Goal: Information Seeking & Learning: Learn about a topic

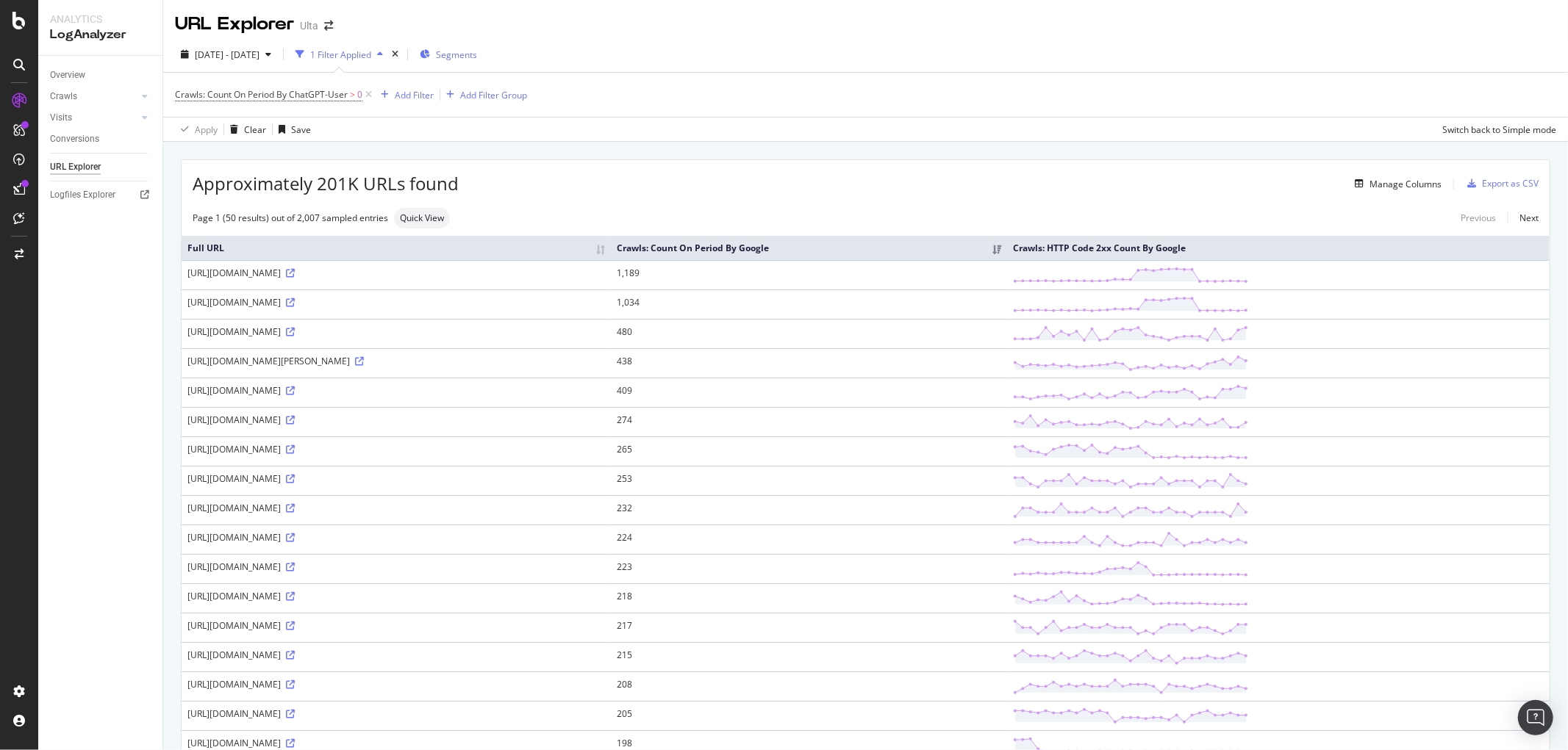
click at [476, 52] on span "Segments" at bounding box center [456, 55] width 41 height 12
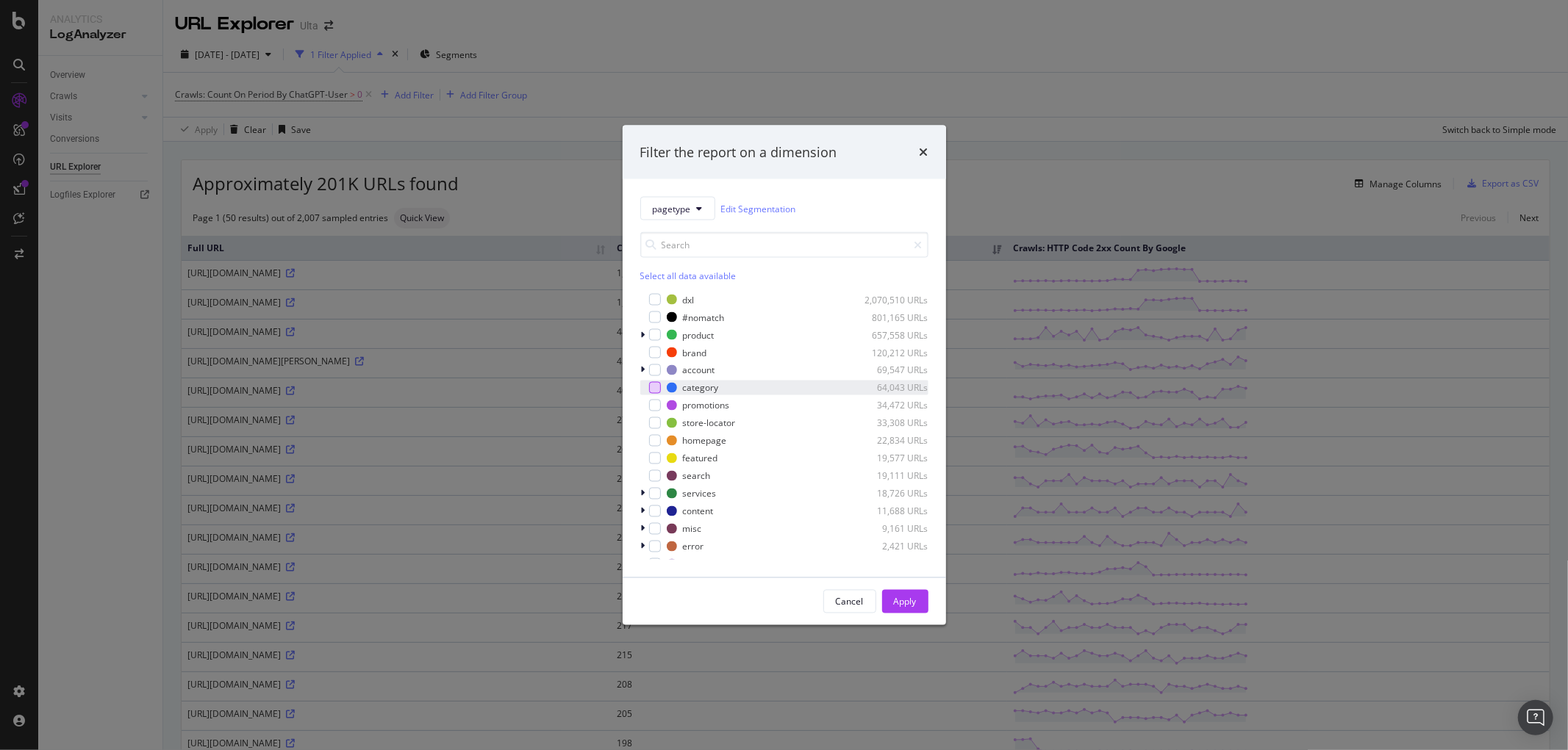
click at [657, 385] on div "modal" at bounding box center [654, 388] width 12 height 12
click at [900, 591] on div "Apply" at bounding box center [905, 602] width 23 height 22
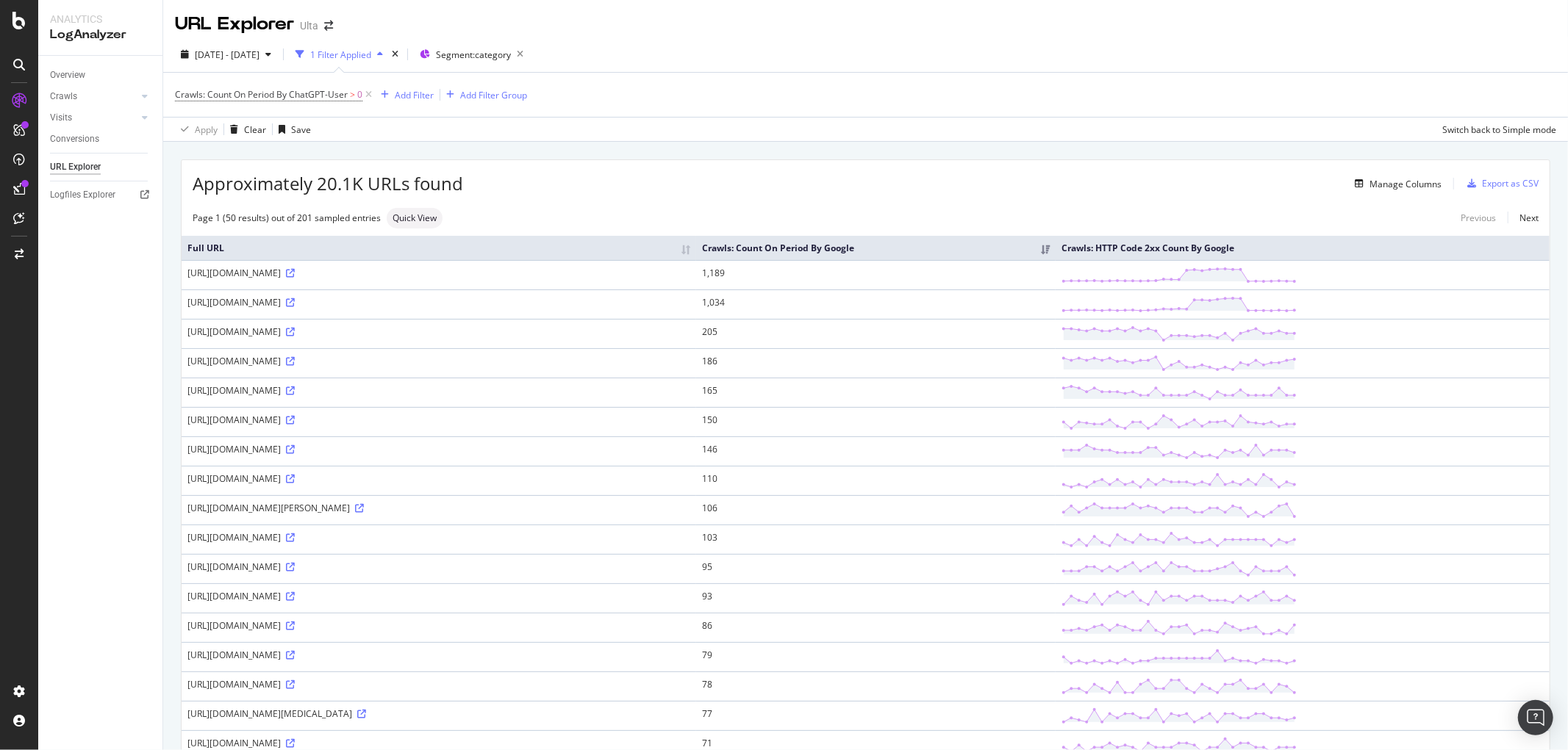
drag, startPoint x: 1500, startPoint y: 32, endPoint x: 1496, endPoint y: 5, distance: 27.3
click at [1500, 33] on div "URL Explorer Ulta" at bounding box center [865, 18] width 1405 height 37
click at [1490, 184] on div "Export as CSV" at bounding box center [1510, 183] width 56 height 12
click at [491, 54] on span "Segment: category" at bounding box center [473, 55] width 75 height 12
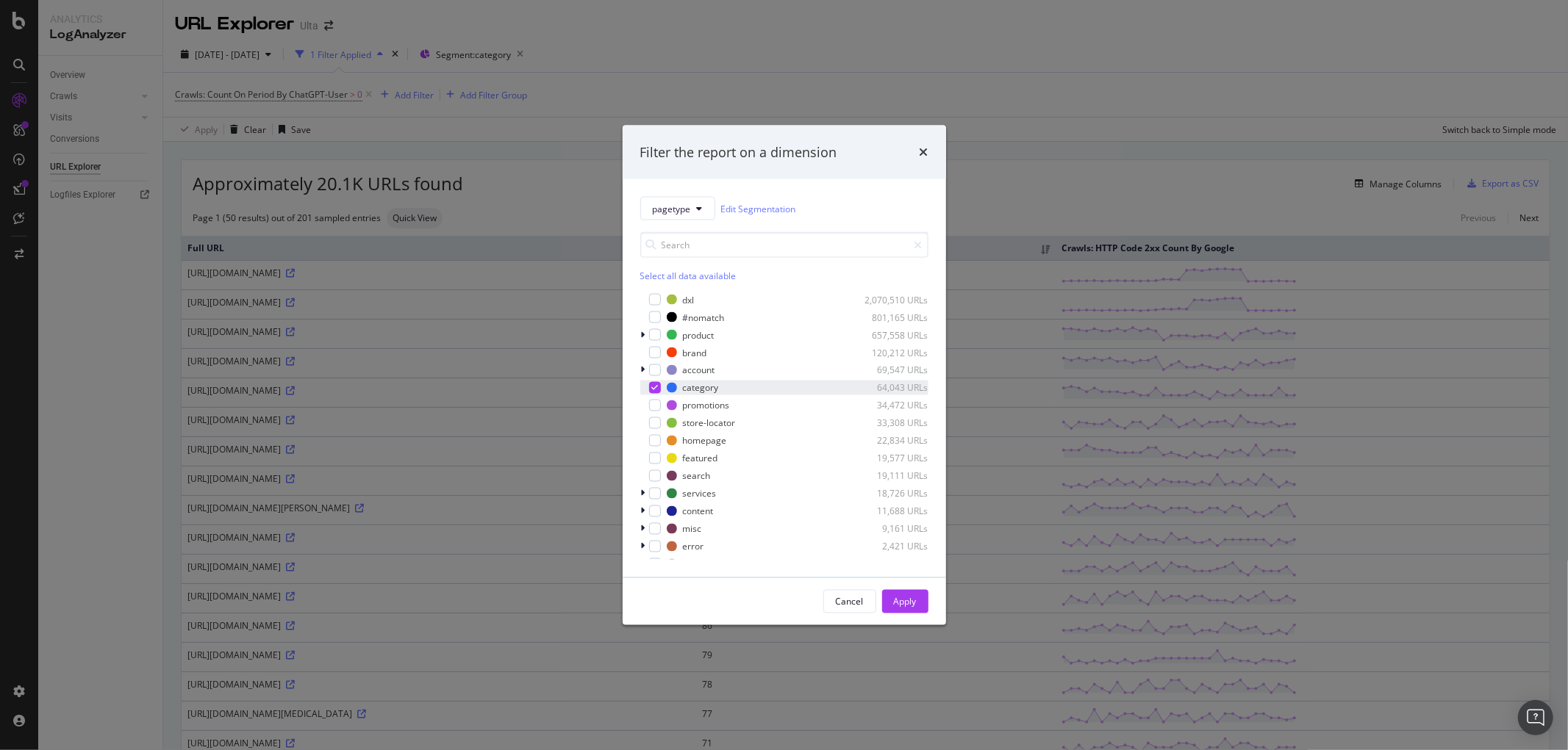
click at [652, 388] on icon "modal" at bounding box center [654, 387] width 6 height 7
click at [645, 508] on div "modal" at bounding box center [644, 511] width 9 height 15
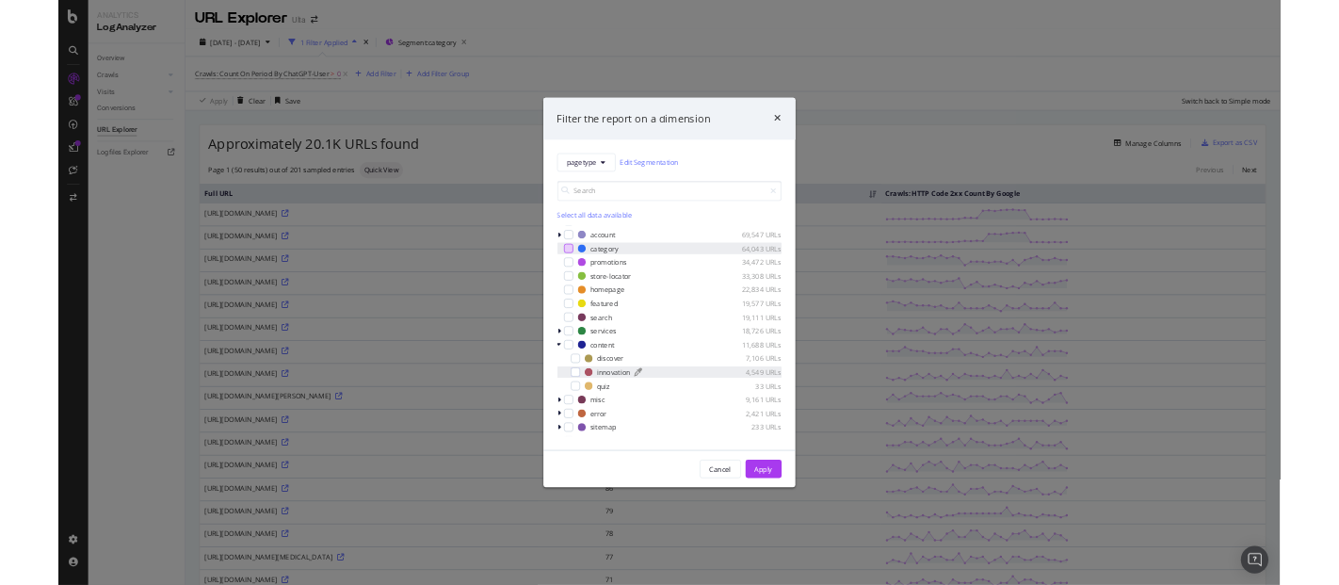
scroll to position [127, 0]
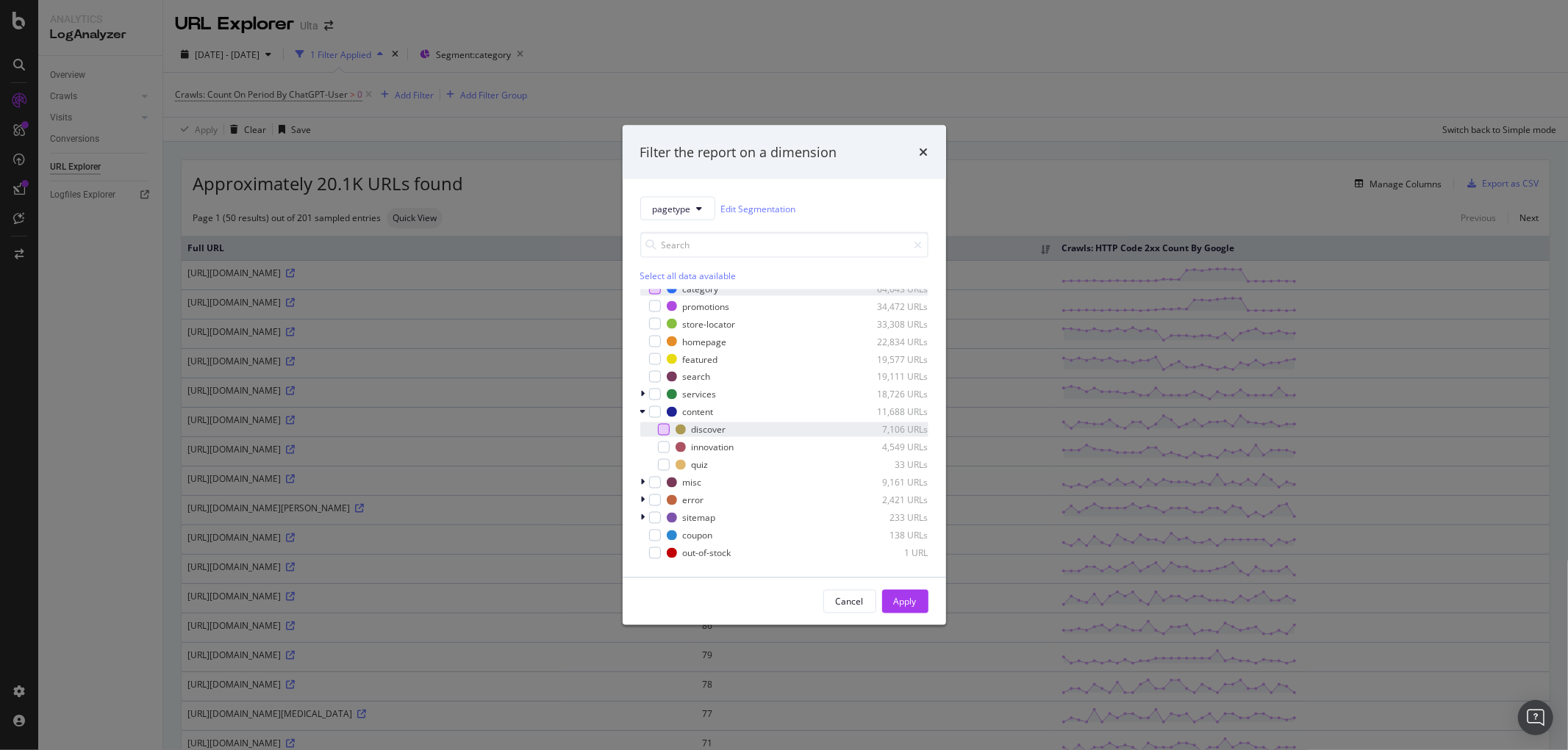
click at [664, 428] on div "modal" at bounding box center [664, 429] width 12 height 12
click at [908, 599] on div "Apply" at bounding box center [905, 602] width 23 height 12
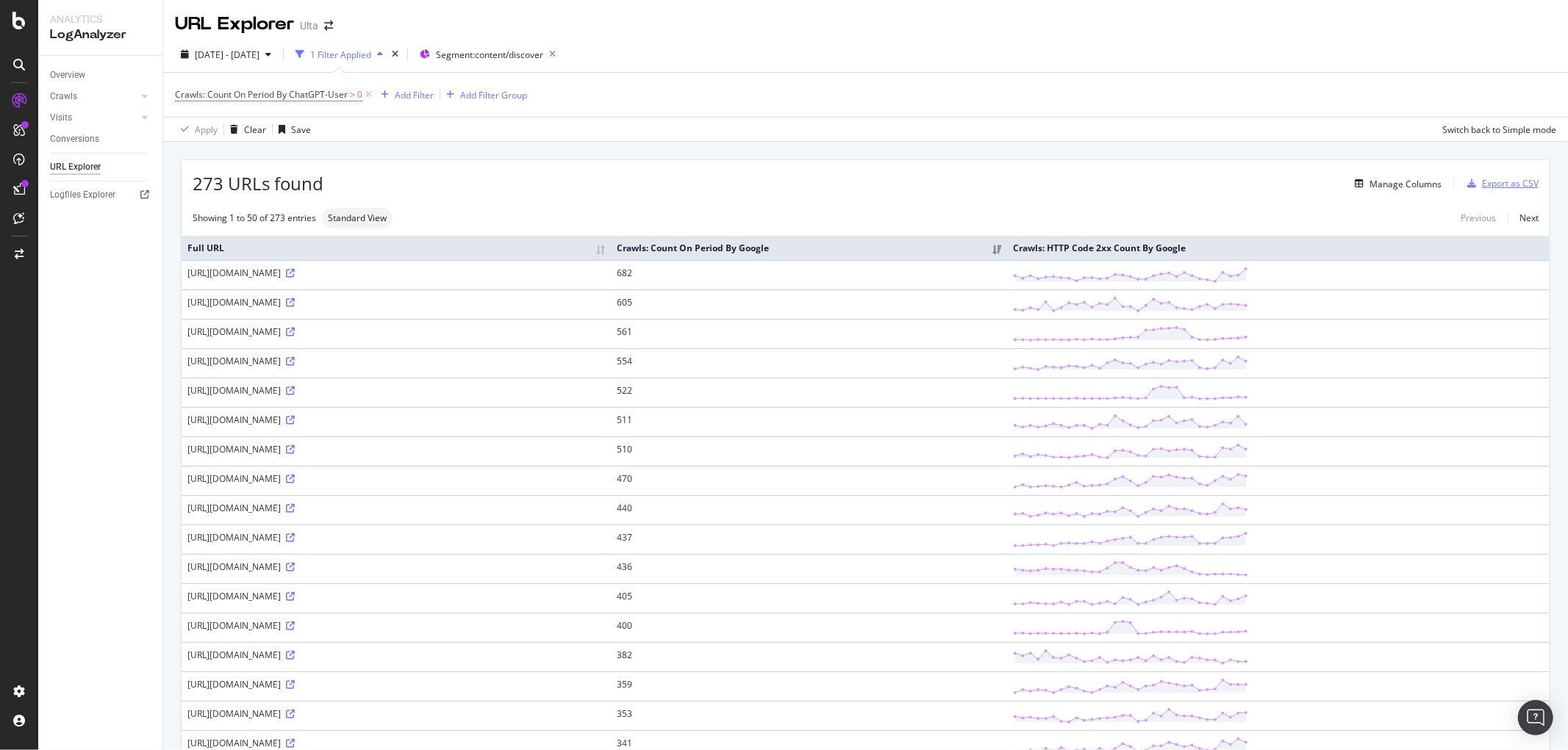
click at [1492, 181] on div "Export as CSV" at bounding box center [1510, 183] width 56 height 12
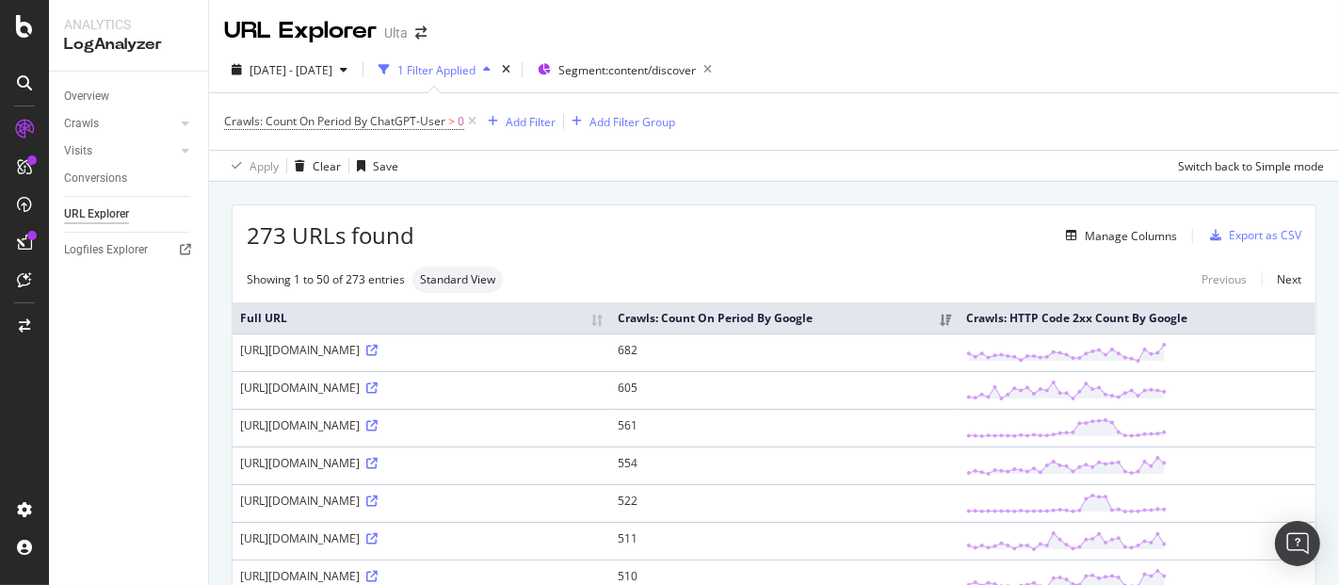
click at [475, 68] on div "1 Filter Applied" at bounding box center [436, 70] width 78 height 16
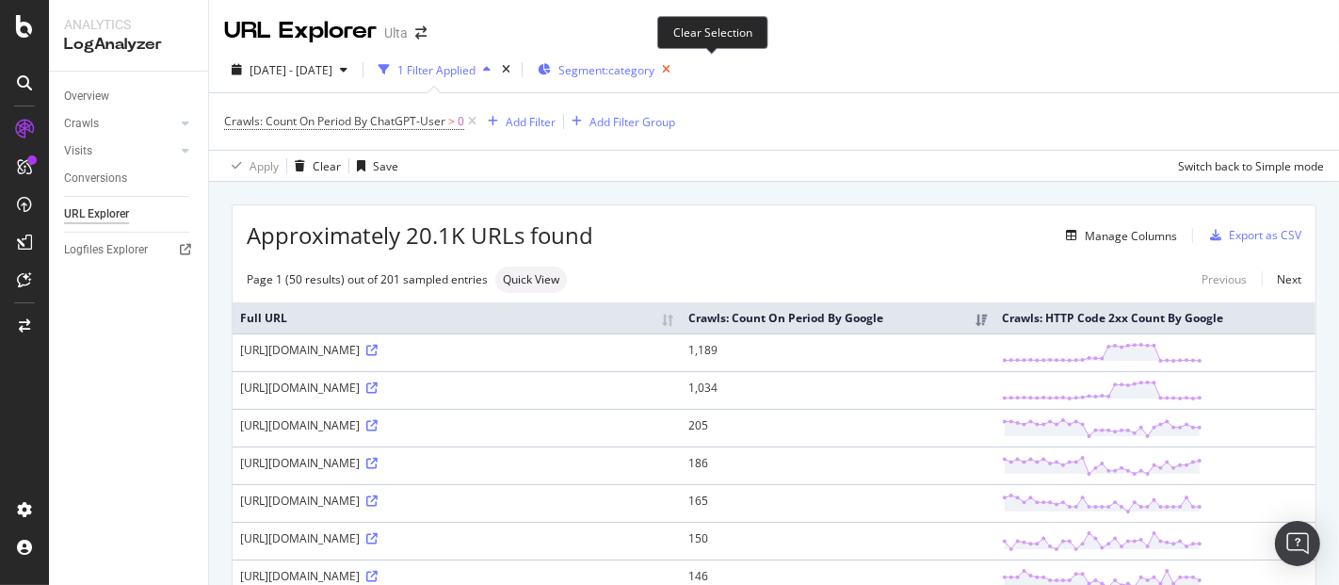
click at [678, 72] on icon "button" at bounding box center [666, 69] width 24 height 26
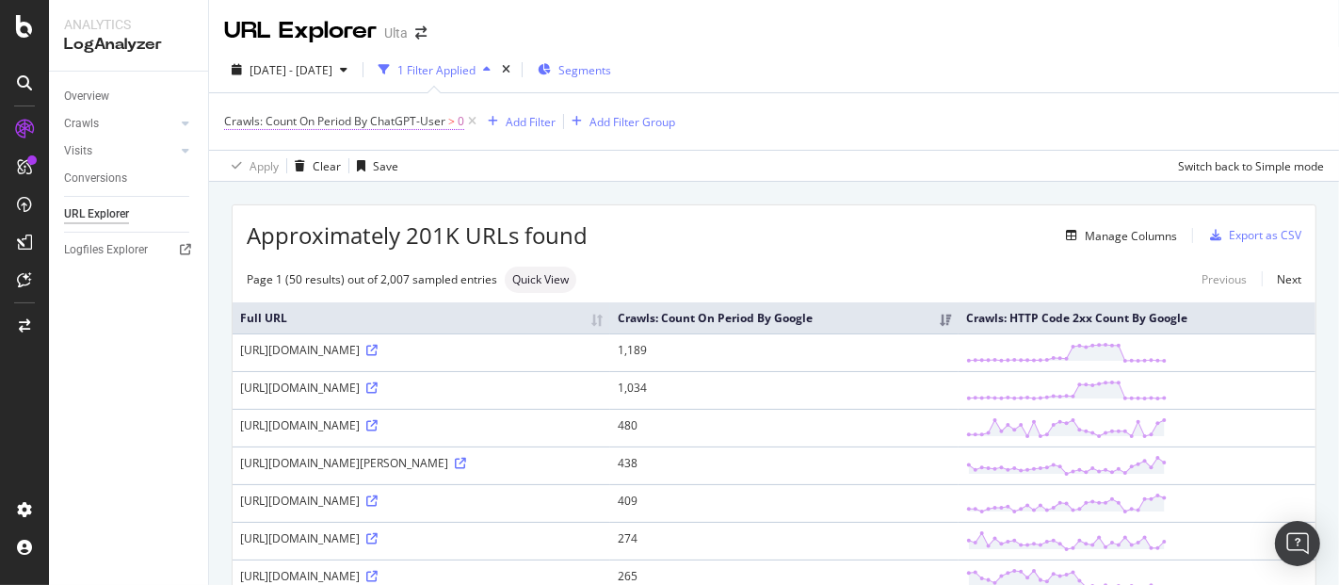
click at [354, 121] on span "Crawls: Count On Period By ChatGPT-User" at bounding box center [334, 121] width 221 height 16
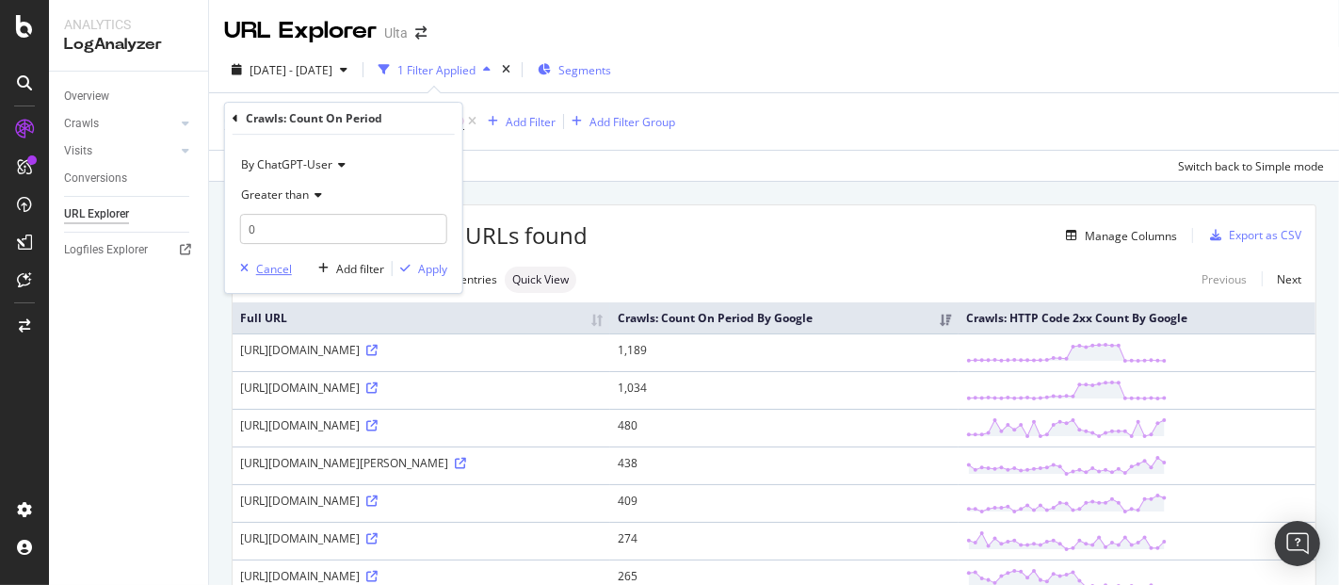
click at [266, 268] on div "Cancel" at bounding box center [274, 269] width 36 height 16
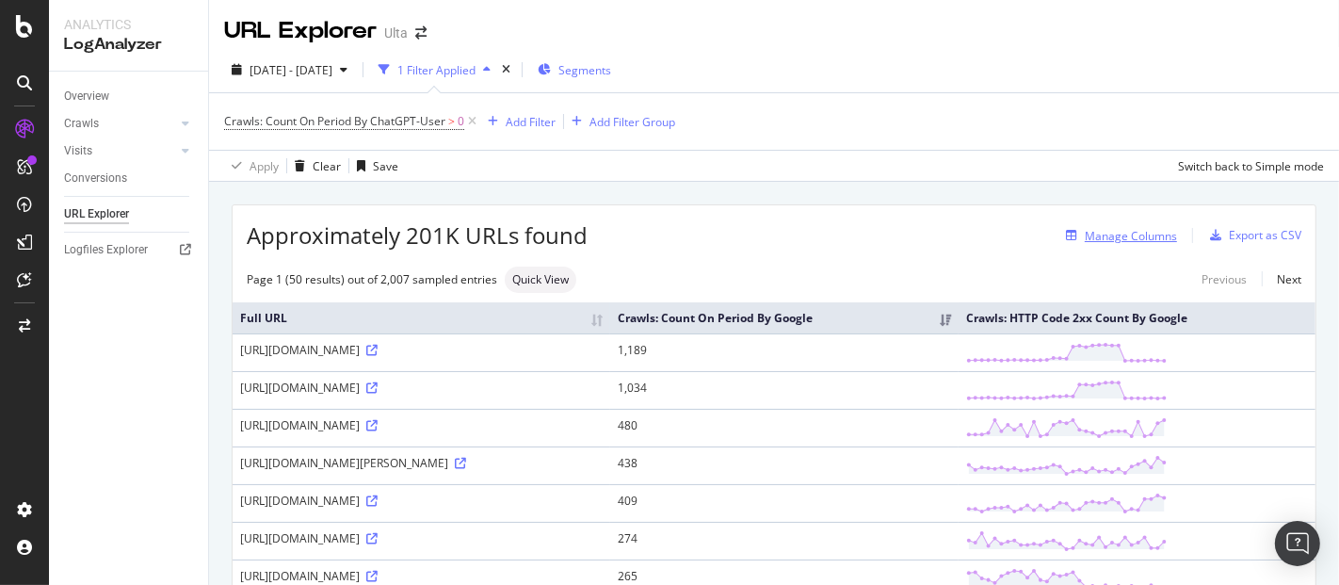
click at [1133, 234] on div "Manage Columns" at bounding box center [1131, 236] width 92 height 16
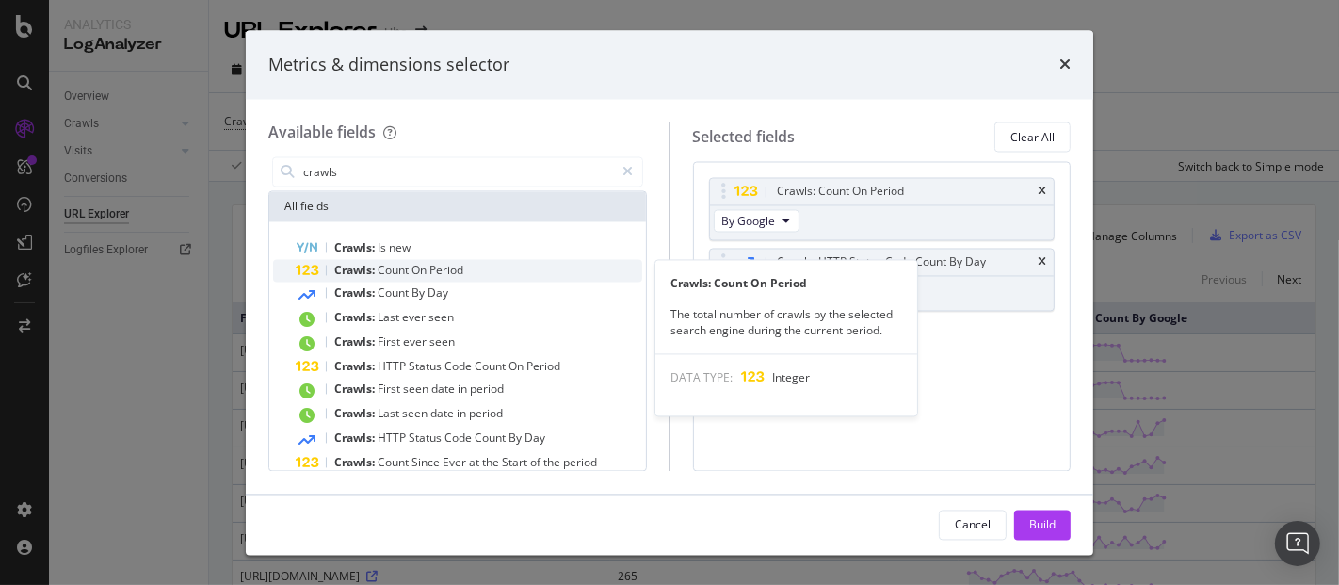
type input "crawls"
click at [443, 272] on span "Period" at bounding box center [446, 271] width 34 height 16
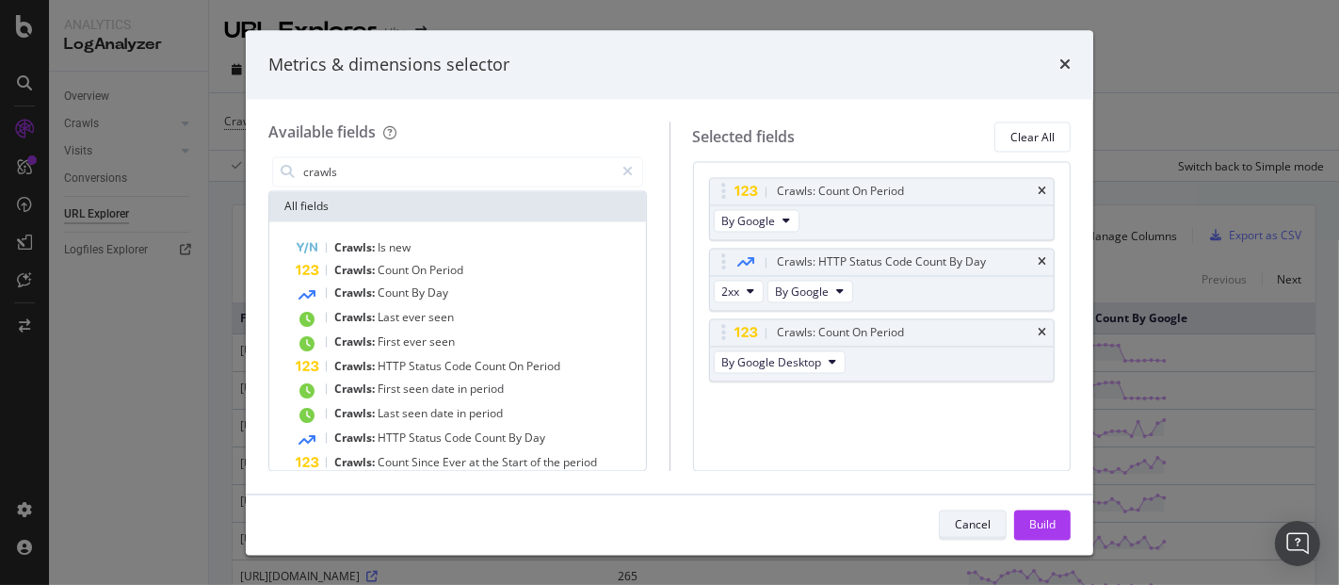
click at [967, 523] on div "Cancel" at bounding box center [973, 524] width 36 height 16
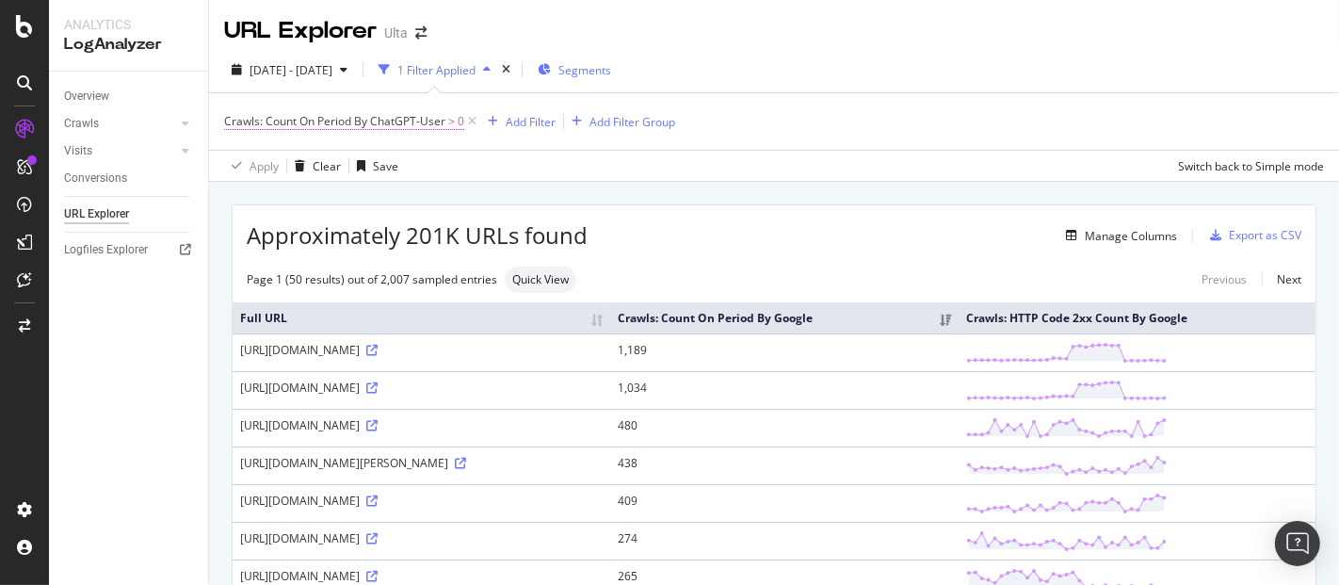
click at [412, 121] on span "Crawls: Count On Period By ChatGPT-User" at bounding box center [334, 121] width 221 height 16
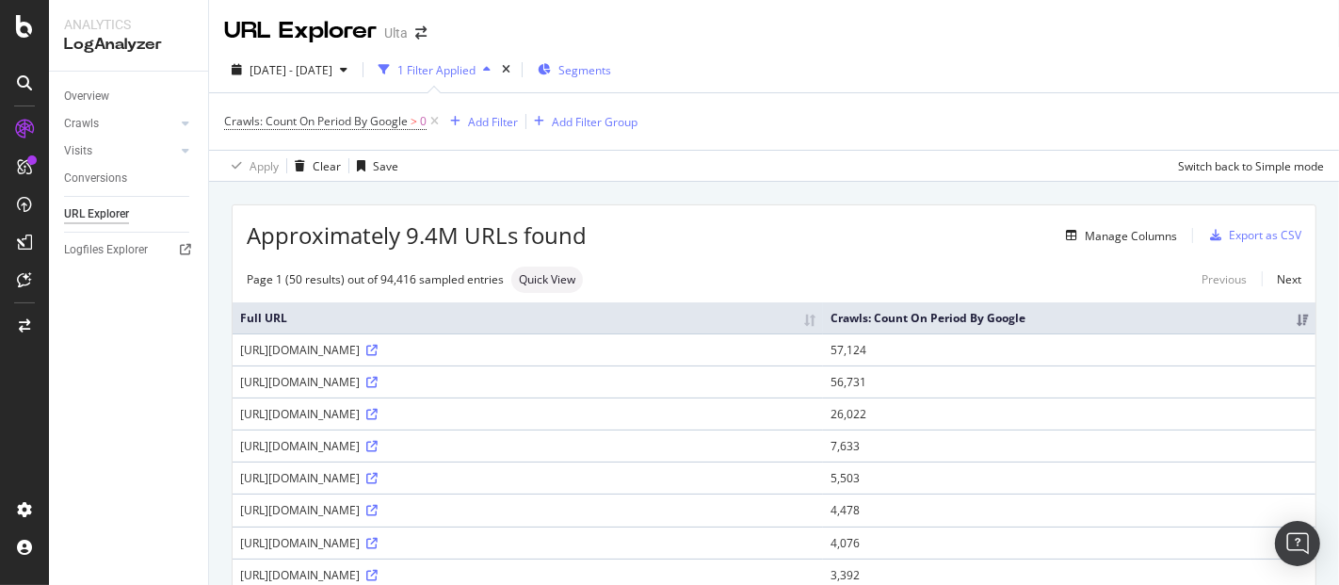
click at [611, 76] on span "Segments" at bounding box center [584, 70] width 53 height 16
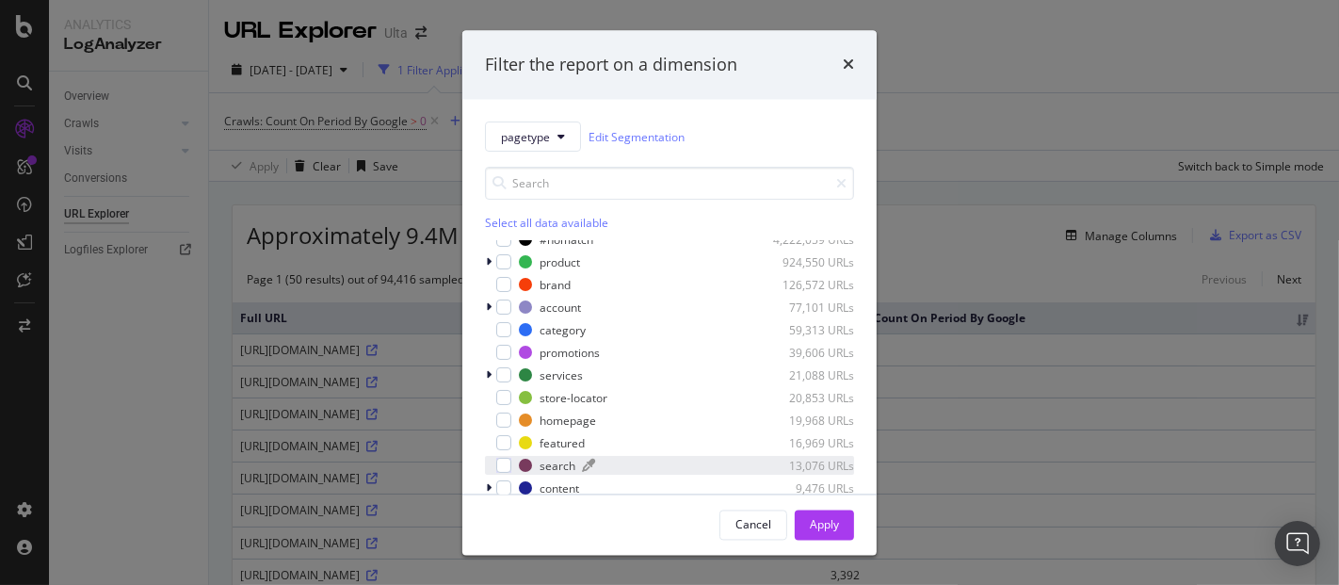
scroll to position [115, 0]
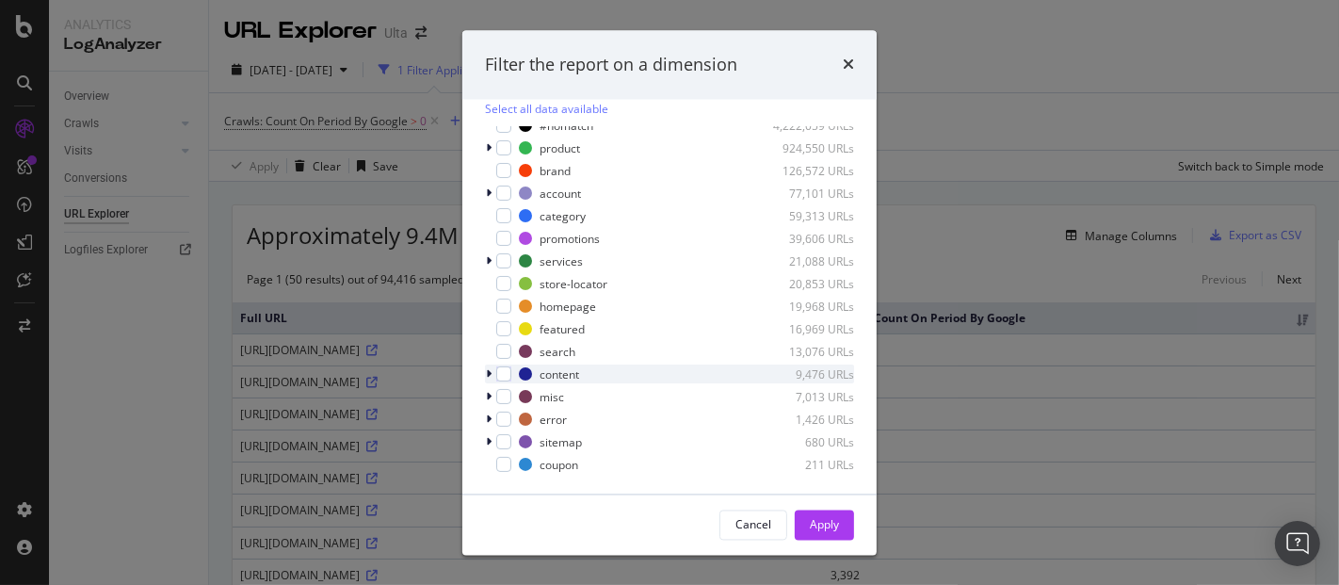
click at [487, 373] on icon "modal" at bounding box center [489, 373] width 6 height 11
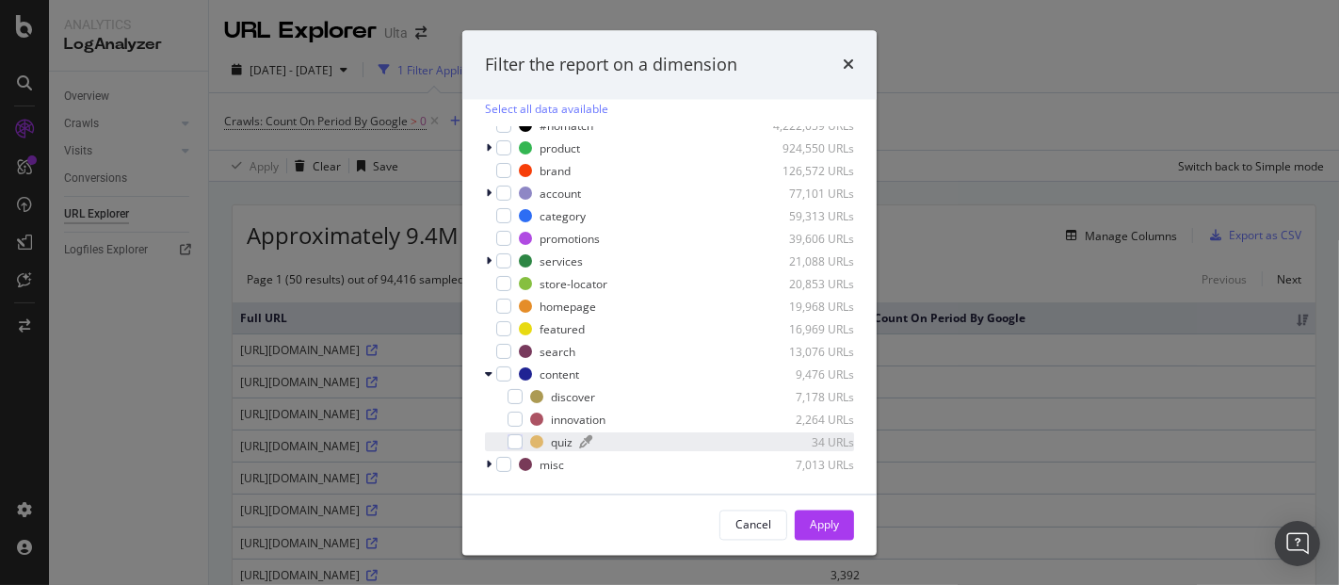
drag, startPoint x: 513, startPoint y: 394, endPoint x: 678, endPoint y: 433, distance: 169.4
click at [514, 394] on div "modal" at bounding box center [514, 396] width 15 height 15
click at [822, 532] on div "Apply" at bounding box center [824, 524] width 29 height 16
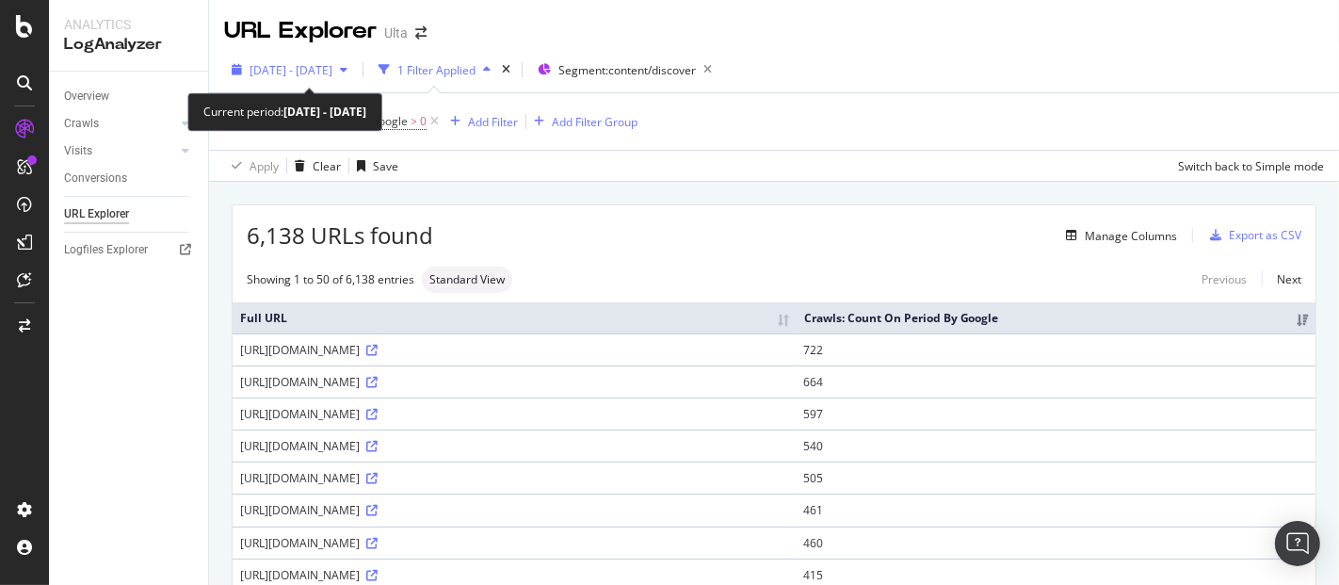
click at [332, 68] on span "[DATE] - [DATE]" at bounding box center [290, 70] width 83 height 16
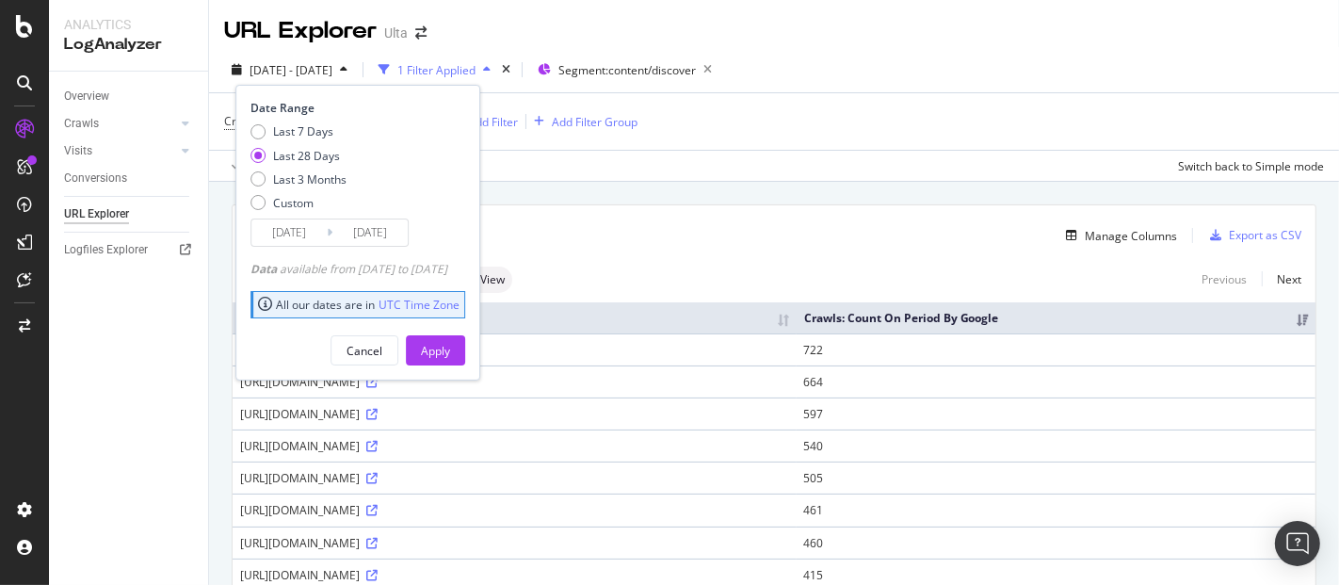
click at [305, 240] on input "2025/09/09" at bounding box center [288, 232] width 75 height 26
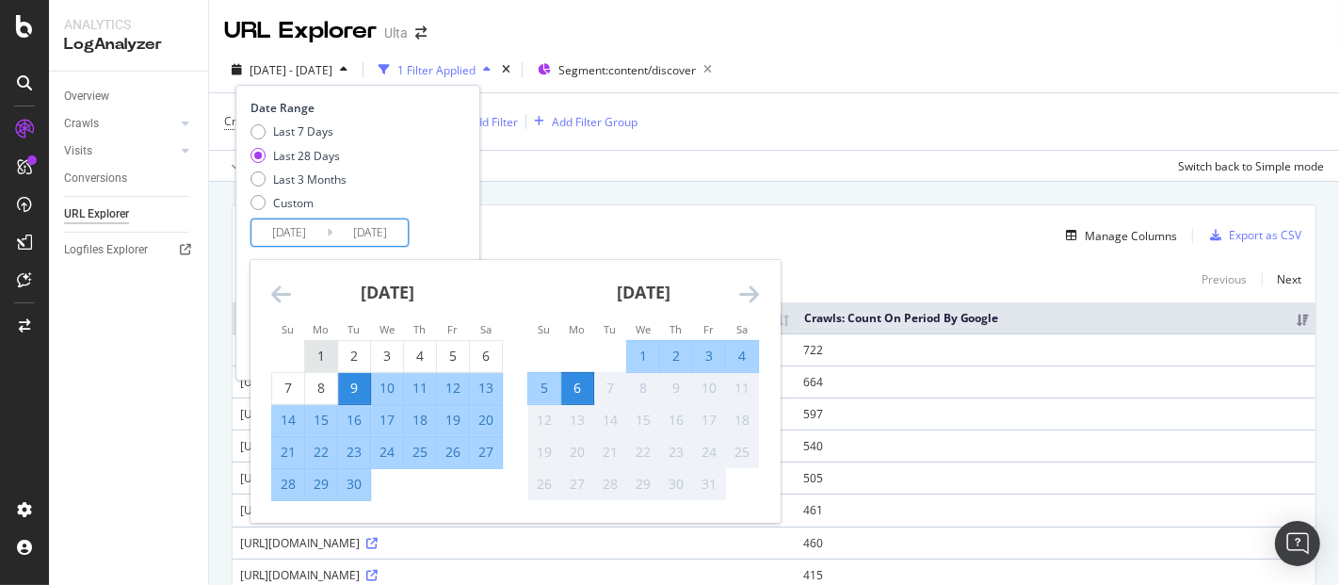
click at [321, 364] on div "1" at bounding box center [321, 355] width 32 height 19
type input "2025/09/01"
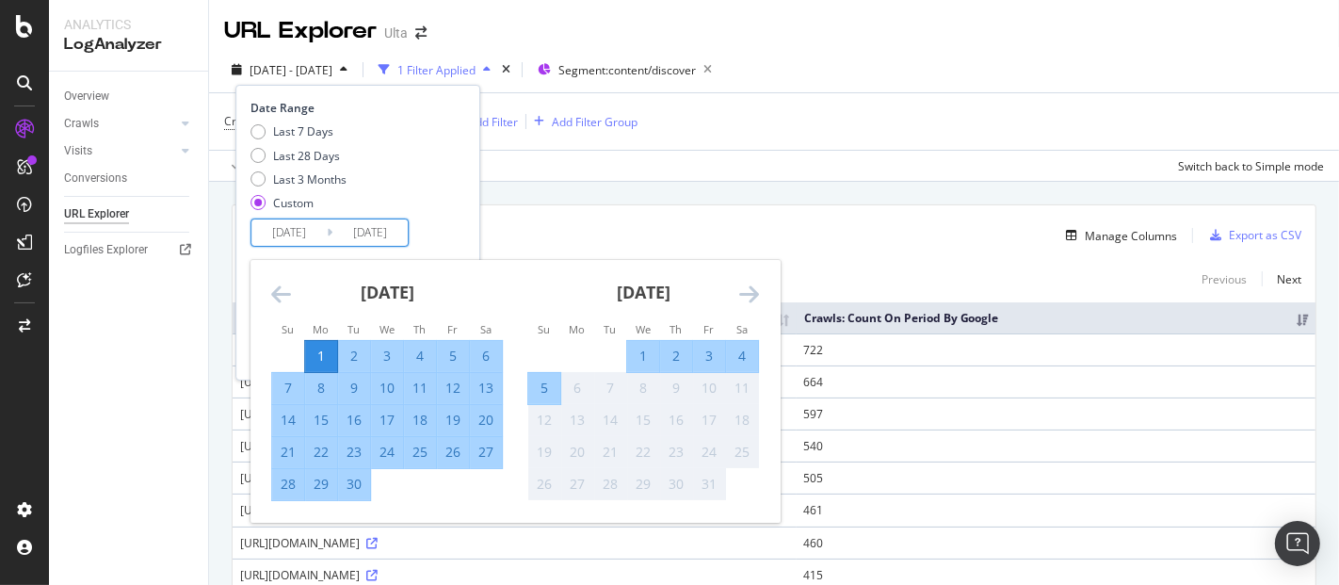
drag, startPoint x: 349, startPoint y: 492, endPoint x: 368, endPoint y: 487, distance: 19.7
click at [350, 492] on div "30" at bounding box center [354, 483] width 32 height 19
type input "2025/09/30"
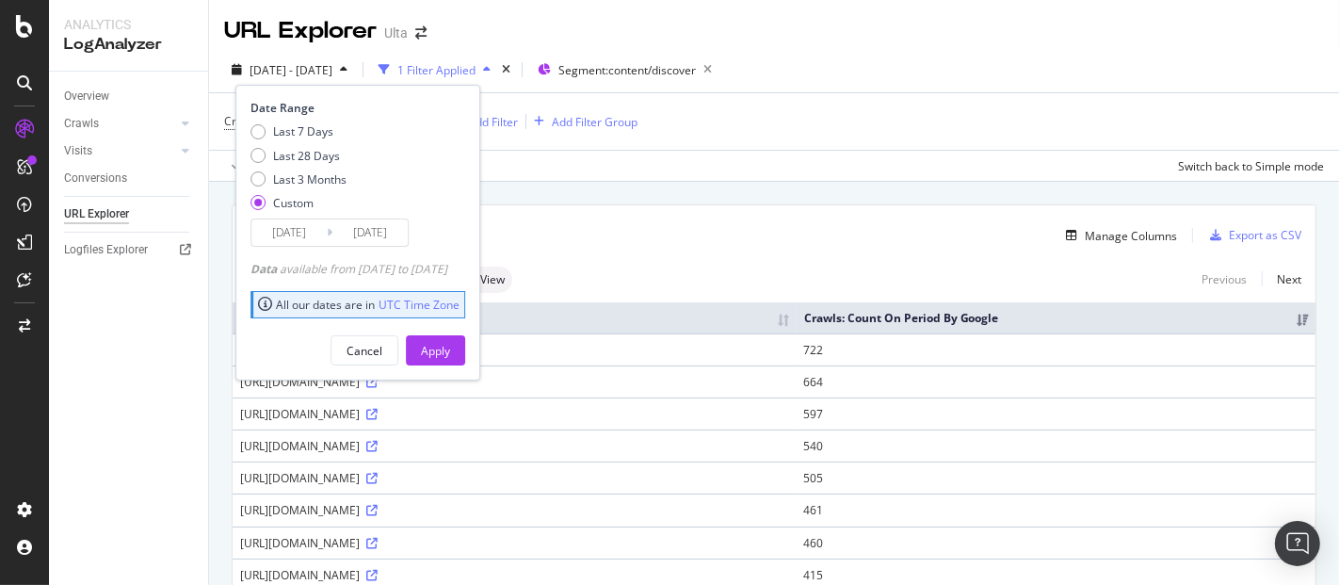
click at [301, 233] on input "2025/09/01" at bounding box center [288, 232] width 75 height 26
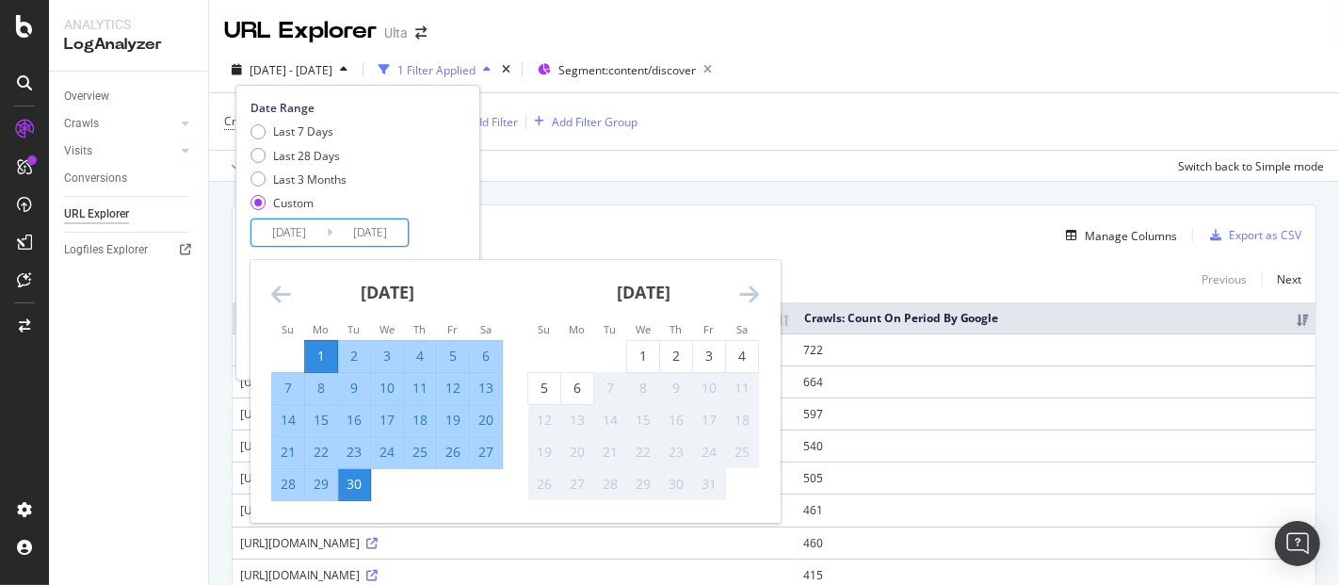
click at [278, 293] on icon "Move backward to switch to the previous month." at bounding box center [281, 293] width 20 height 23
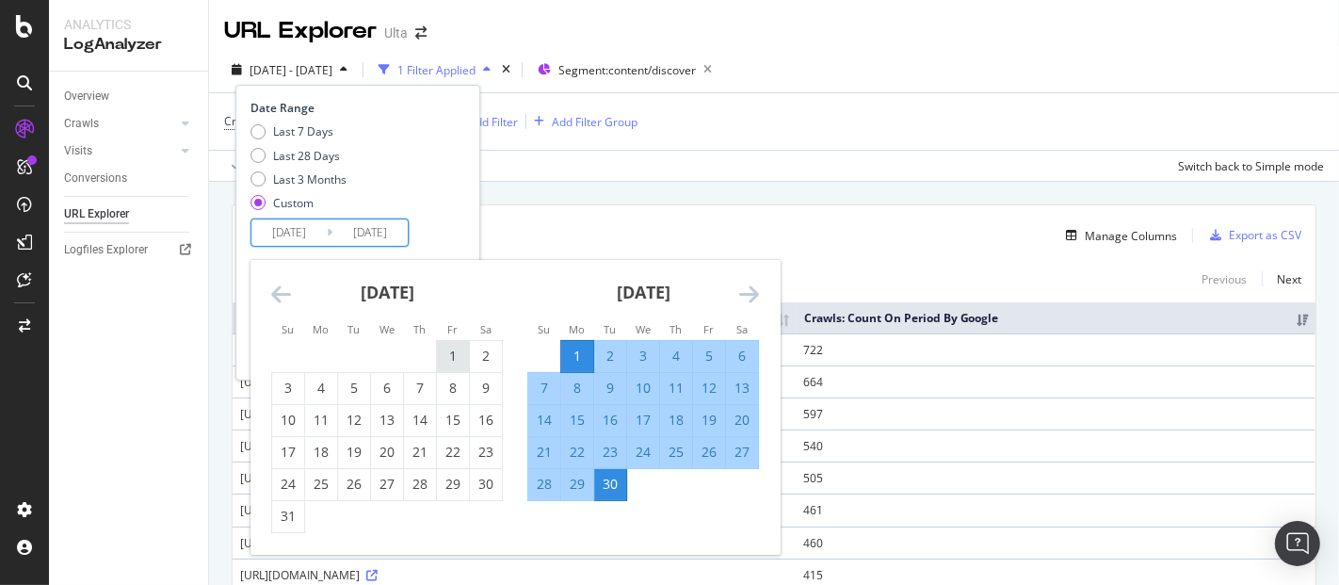
click at [454, 357] on div "1" at bounding box center [453, 355] width 32 height 19
type input "2025/08/01"
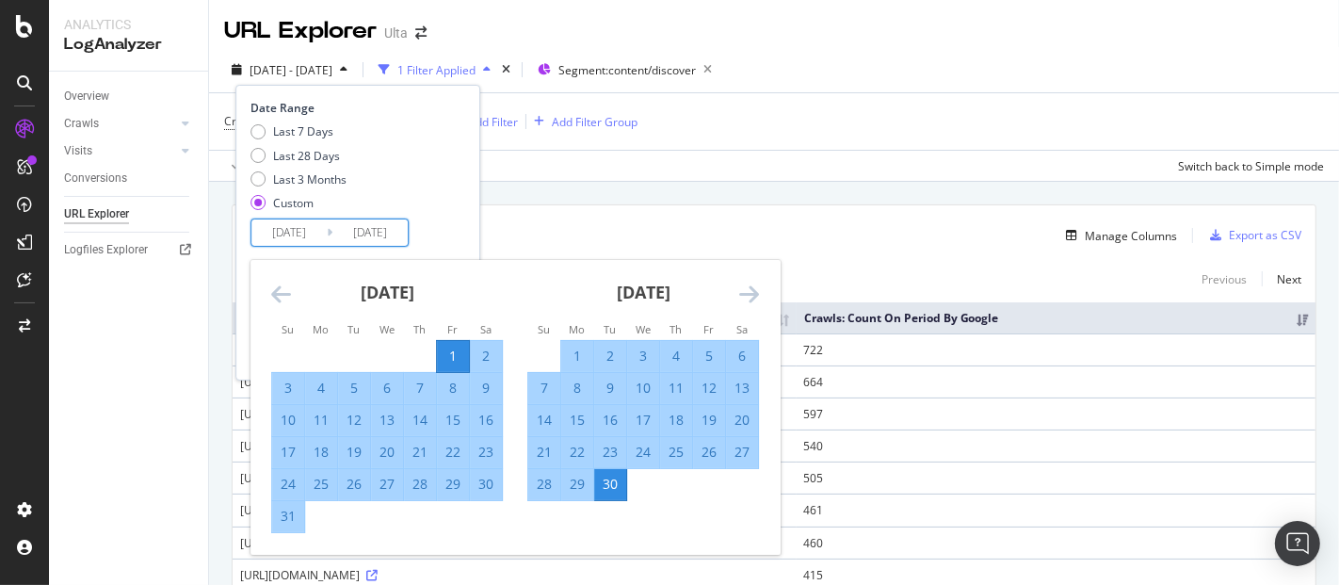
click at [290, 518] on div "31" at bounding box center [288, 516] width 32 height 19
type input "2025/08/31"
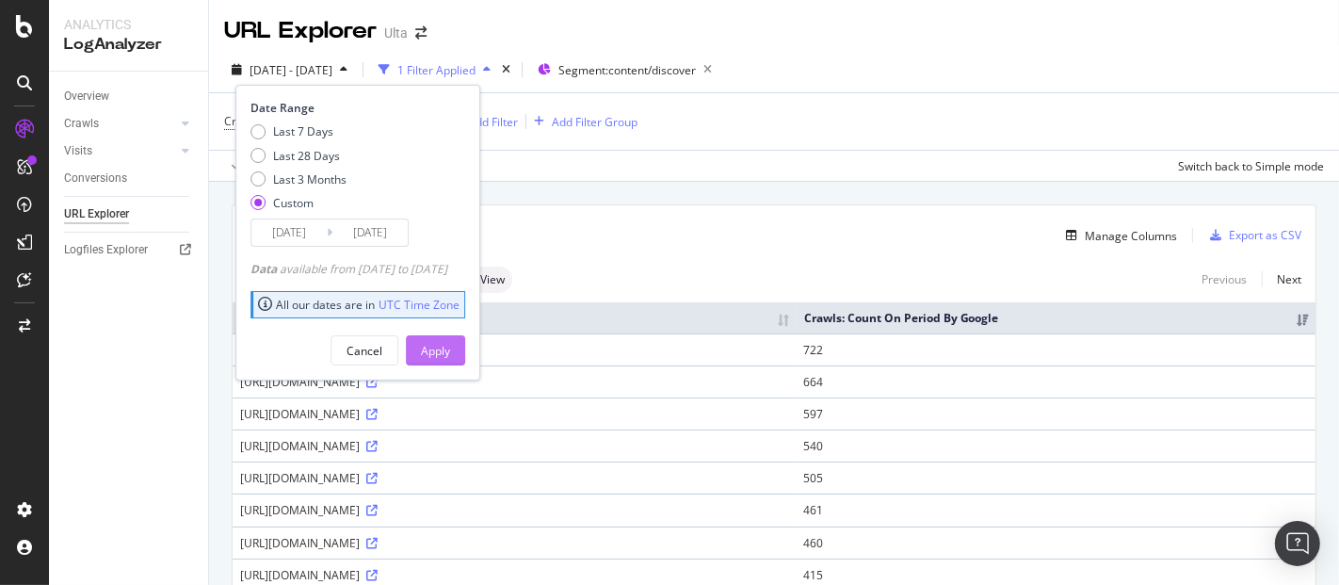
click at [450, 356] on div "Apply" at bounding box center [435, 351] width 29 height 16
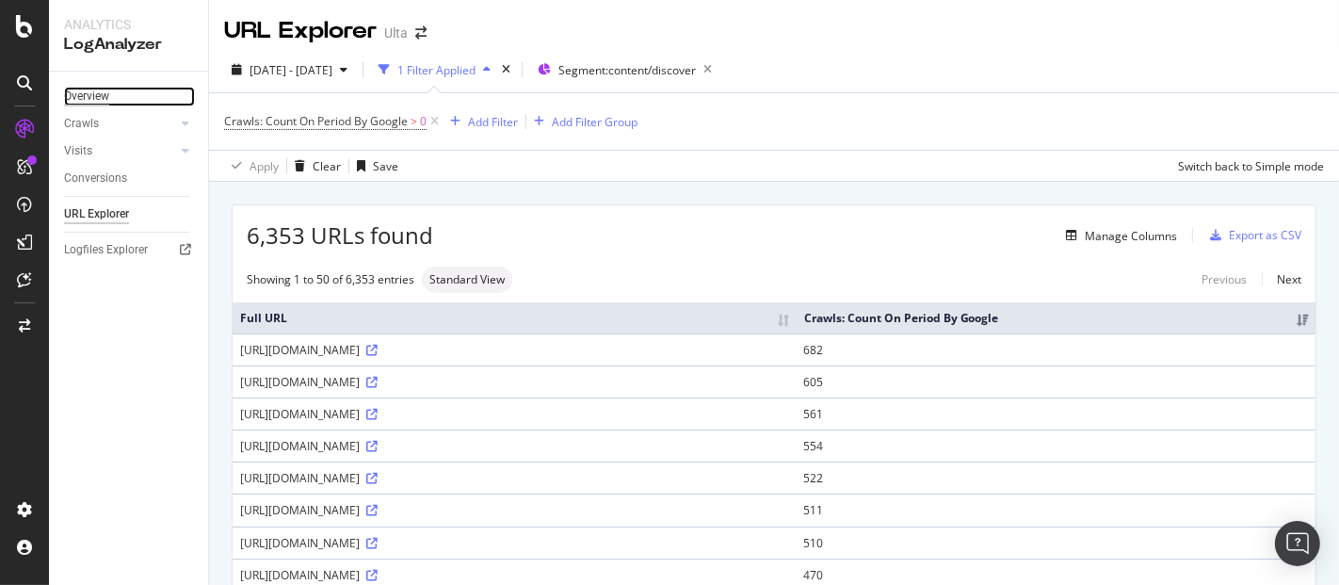
click at [100, 95] on div "Overview" at bounding box center [86, 97] width 45 height 20
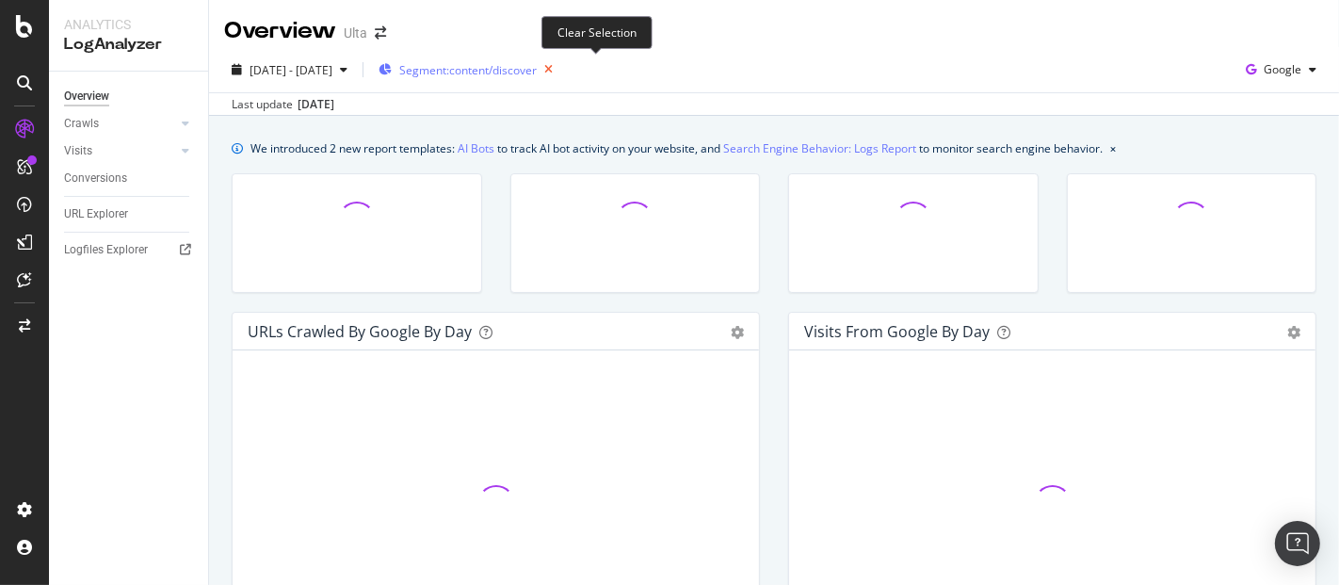
click at [560, 73] on icon "button" at bounding box center [549, 69] width 24 height 26
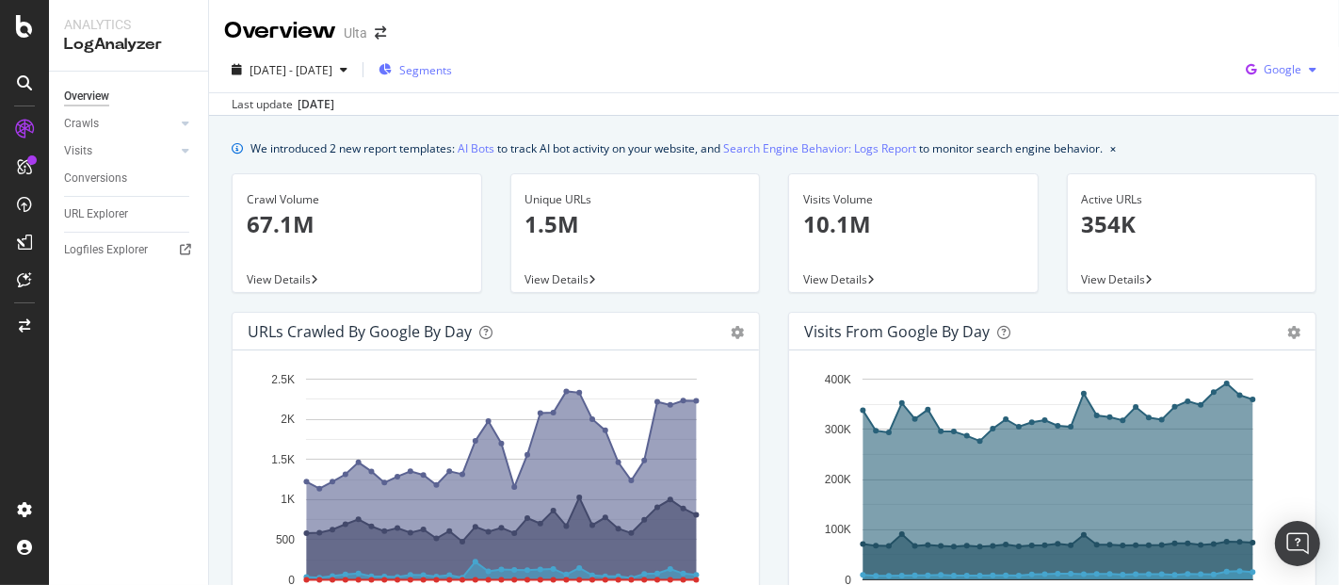
click at [1268, 62] on span "Google" at bounding box center [1282, 69] width 38 height 16
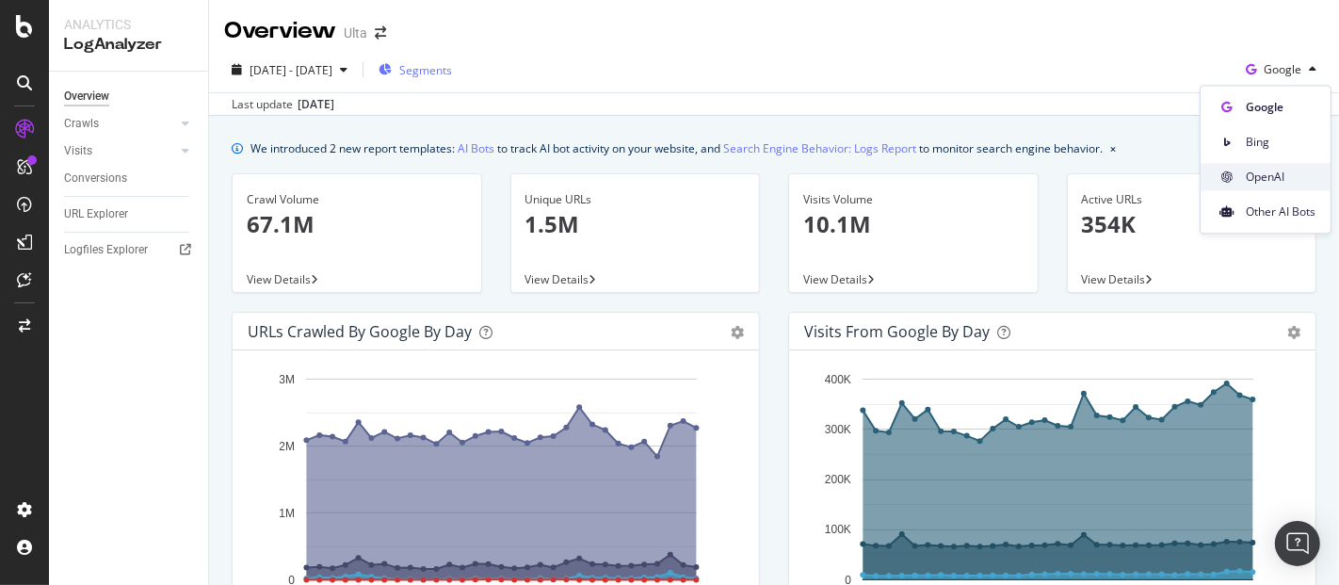
click at [1249, 185] on div "OpenAI" at bounding box center [1265, 176] width 130 height 27
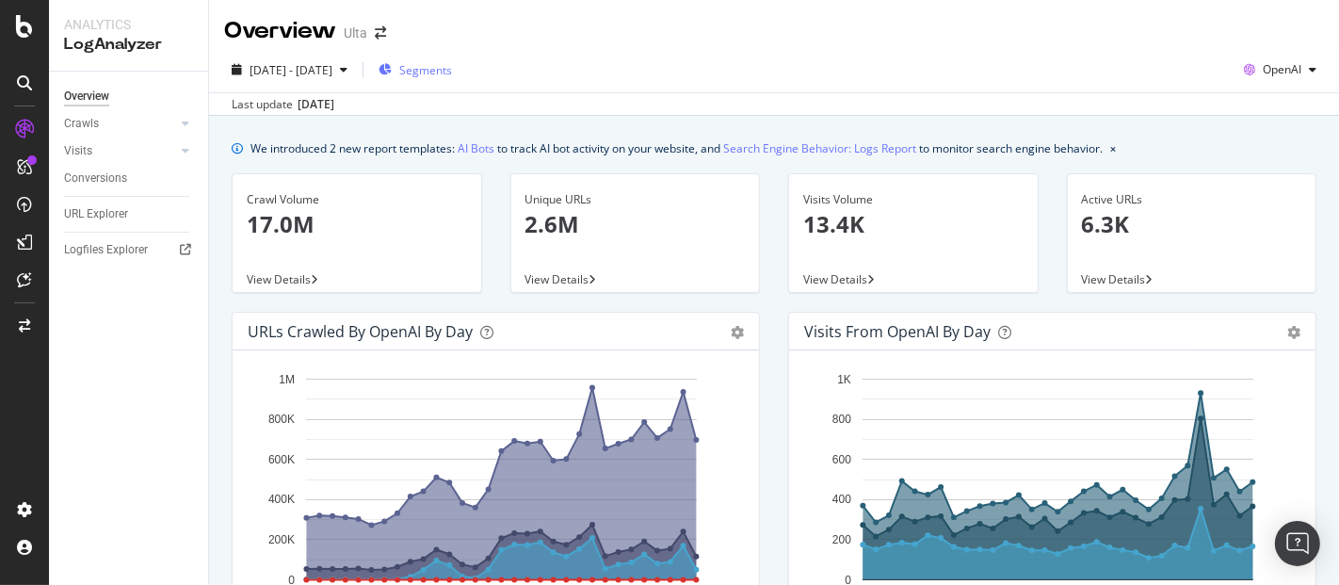
click at [290, 275] on span "View Details" at bounding box center [279, 279] width 64 height 16
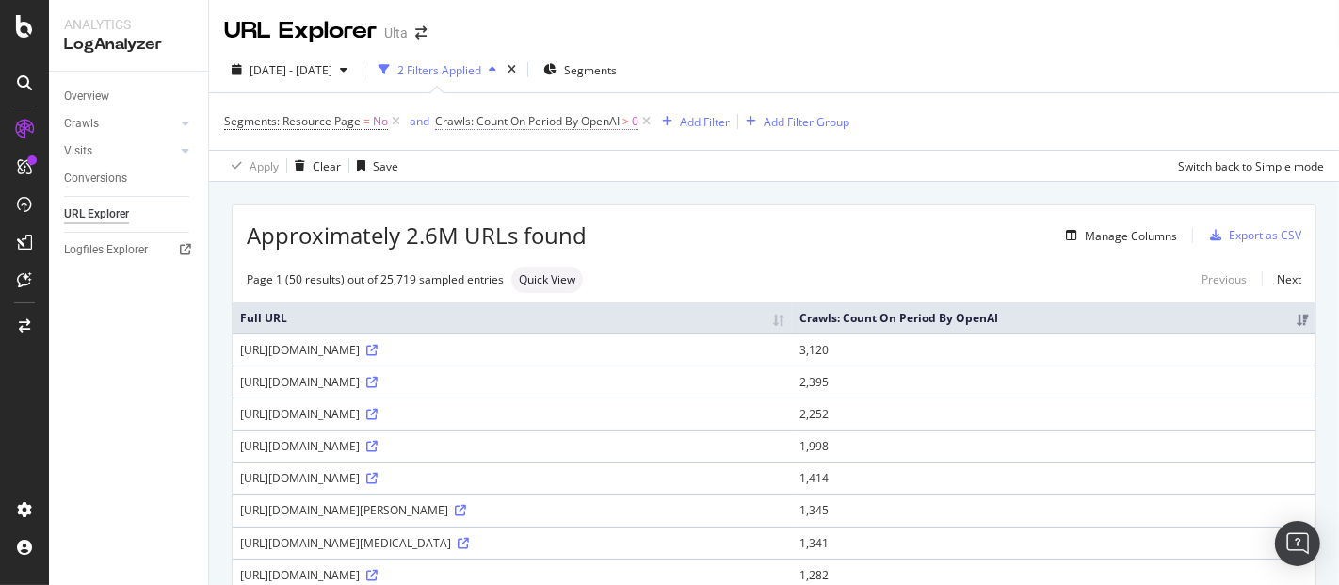
click at [526, 120] on span "Crawls: Count On Period By OpenAI" at bounding box center [527, 121] width 185 height 16
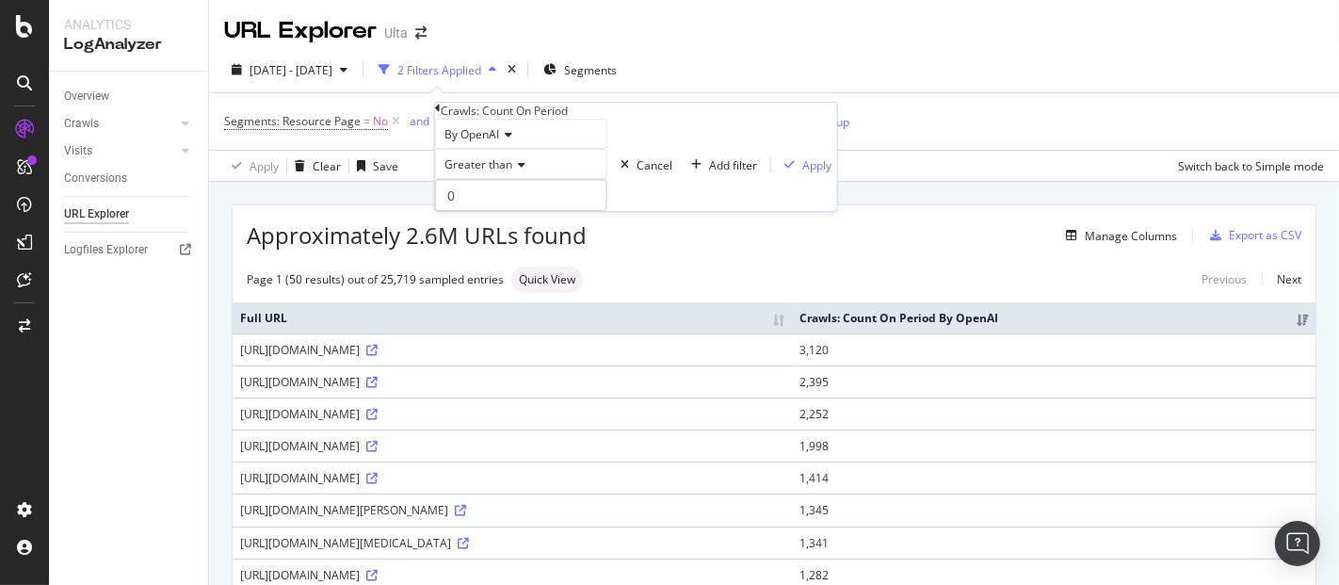
click at [512, 140] on icon at bounding box center [505, 134] width 13 height 11
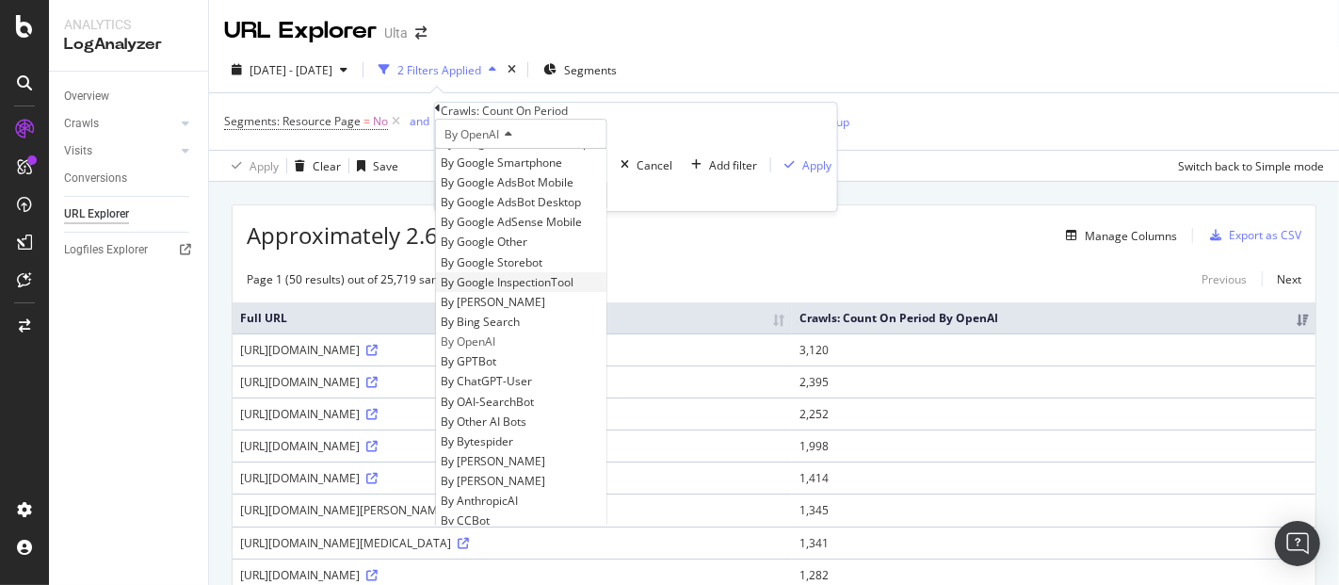
scroll to position [209, 0]
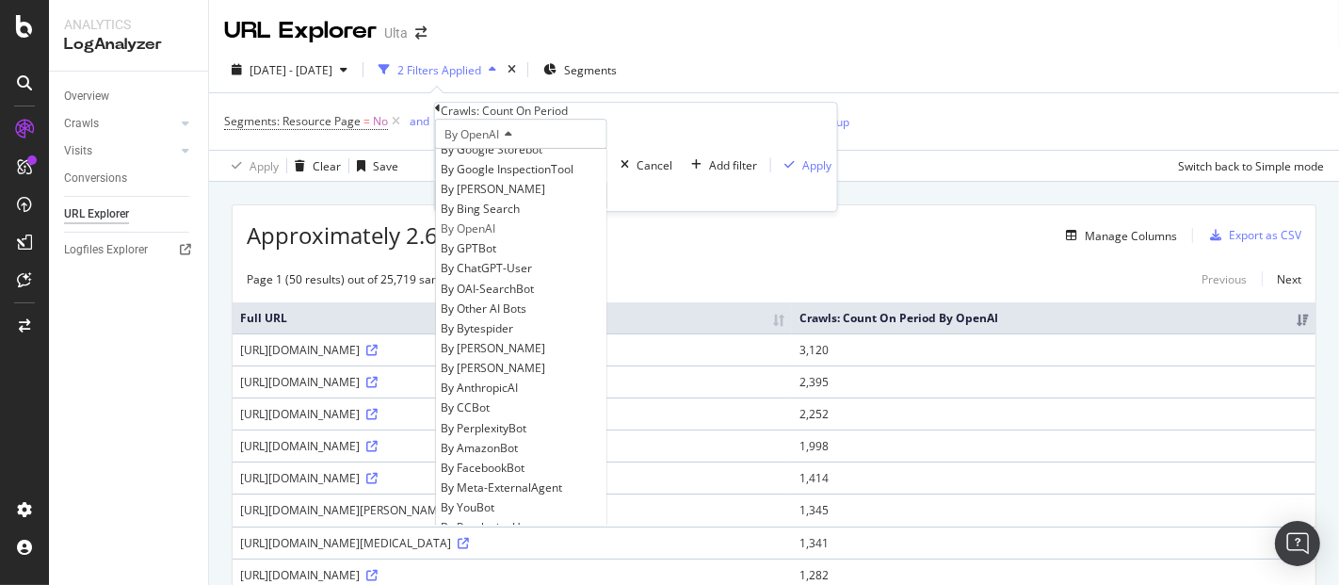
click at [505, 277] on span "By ChatGPT-User" at bounding box center [486, 269] width 91 height 16
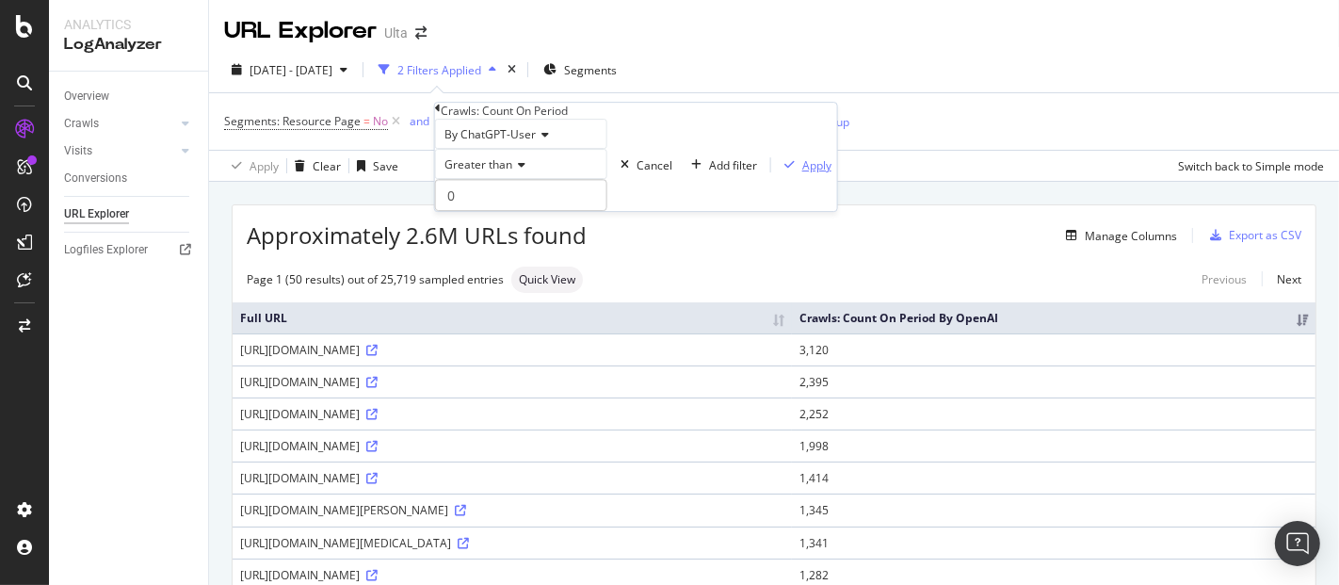
click at [802, 173] on div "Apply" at bounding box center [816, 165] width 29 height 16
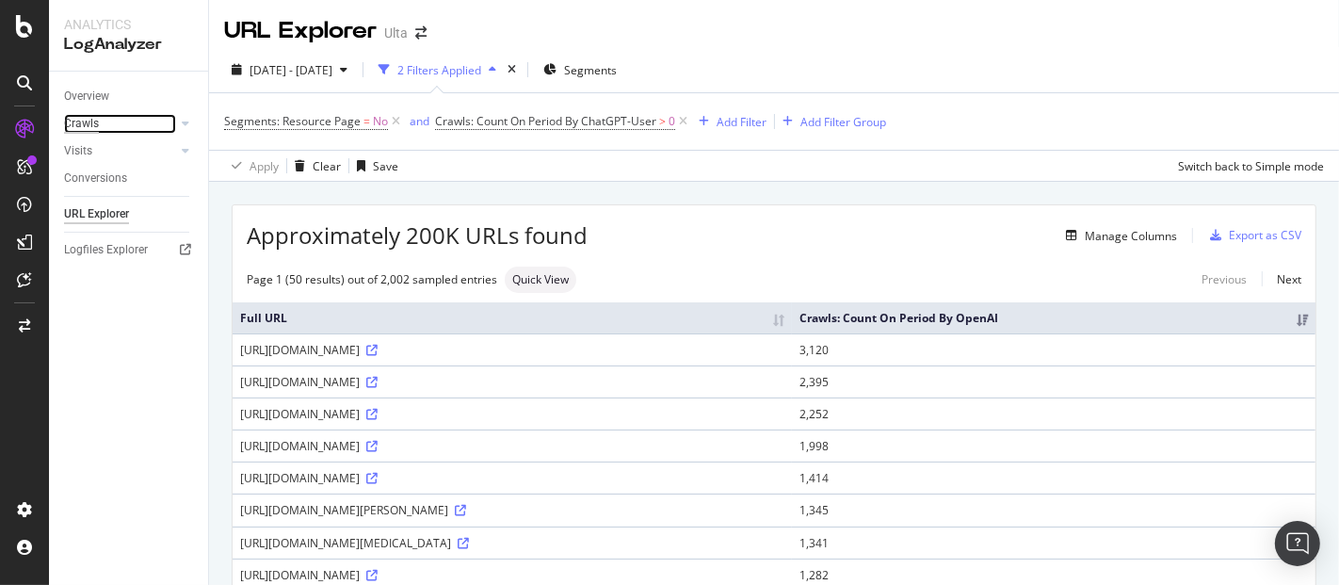
click at [97, 126] on div "Crawls" at bounding box center [81, 124] width 35 height 20
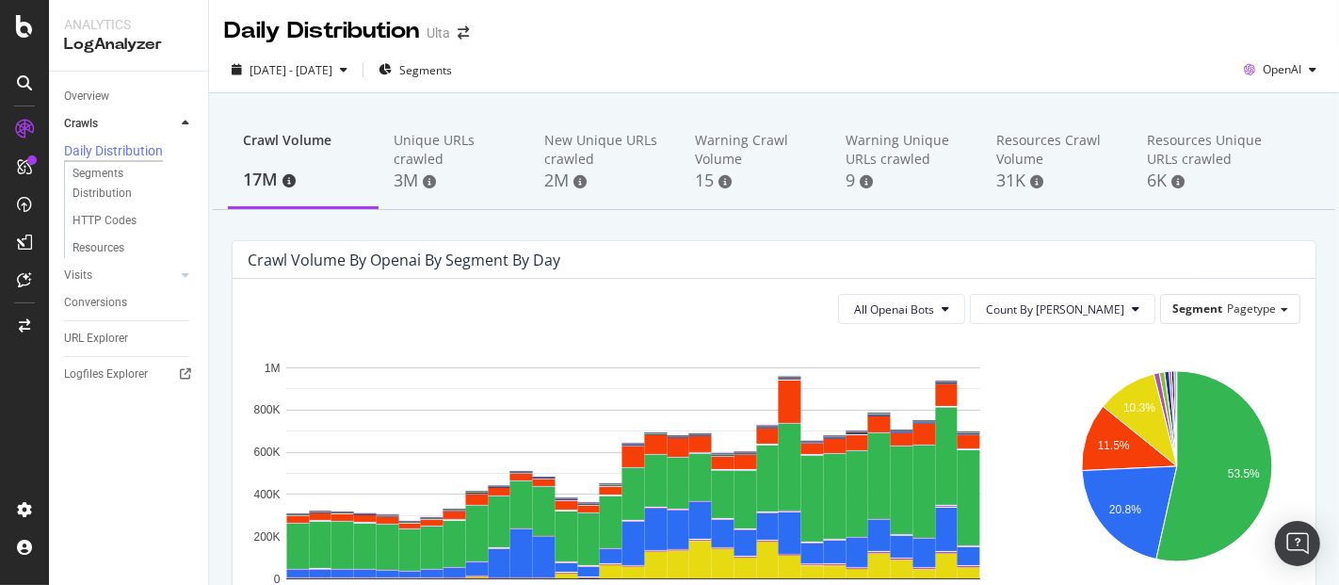
click at [249, 173] on div "17M" at bounding box center [303, 180] width 121 height 24
click at [965, 319] on button "All Openai Bots" at bounding box center [901, 309] width 127 height 30
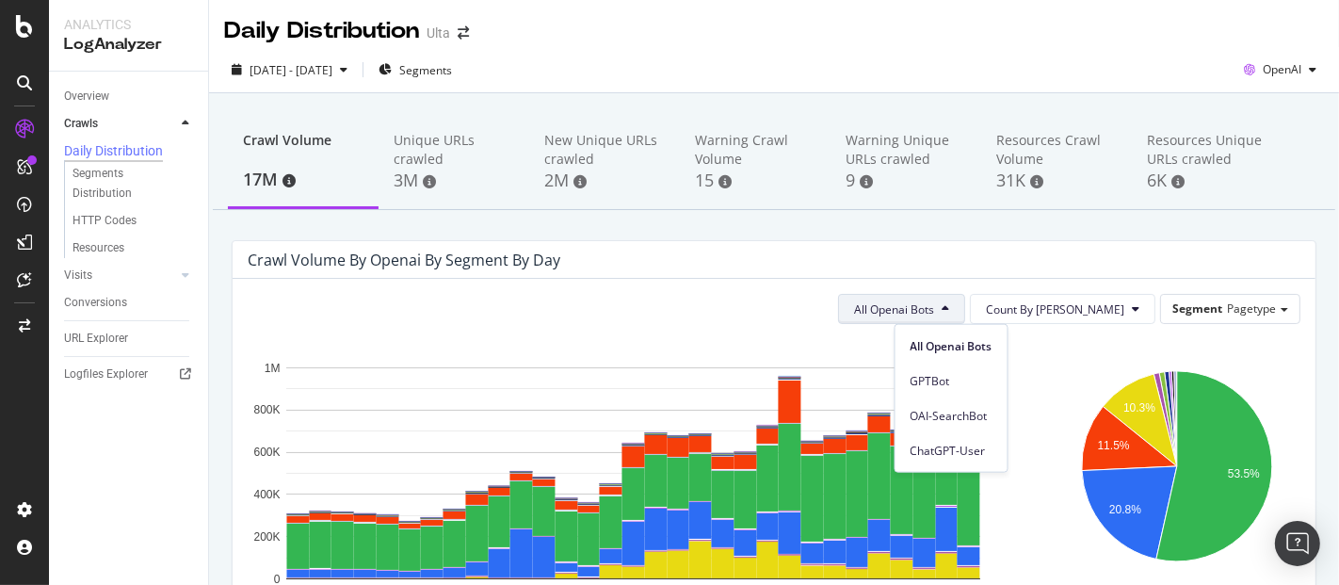
click at [966, 460] on div "ChatGPT-User" at bounding box center [951, 450] width 112 height 27
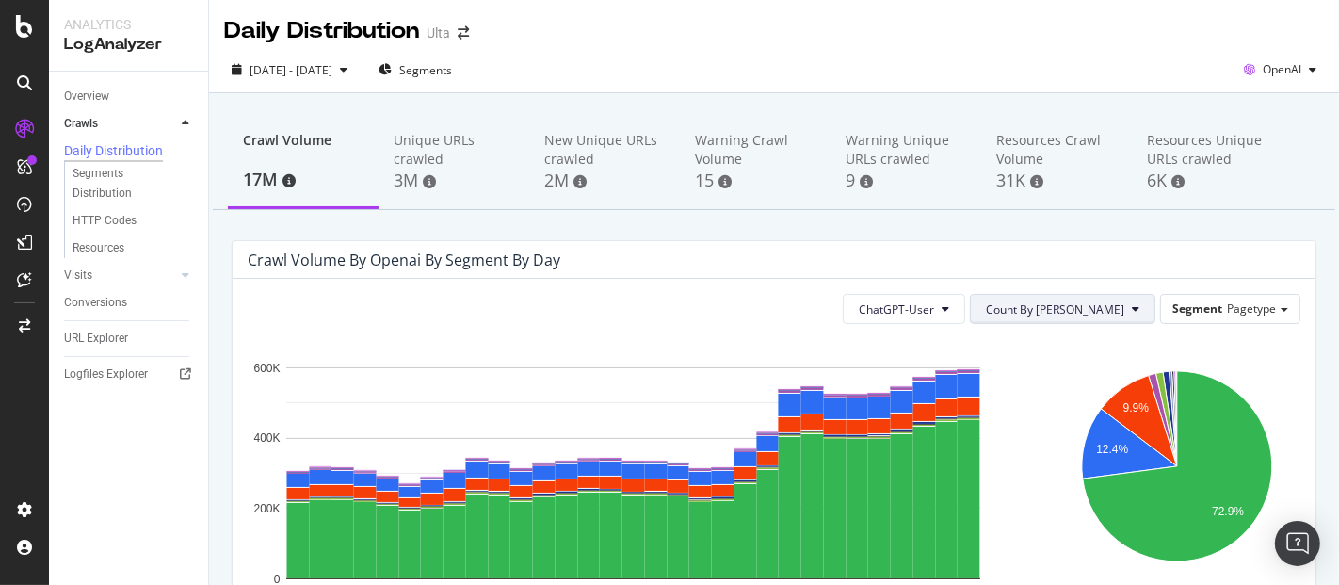
click at [1132, 303] on icon at bounding box center [1136, 308] width 8 height 11
click at [1210, 299] on div "Segment Pagetype" at bounding box center [1230, 308] width 138 height 27
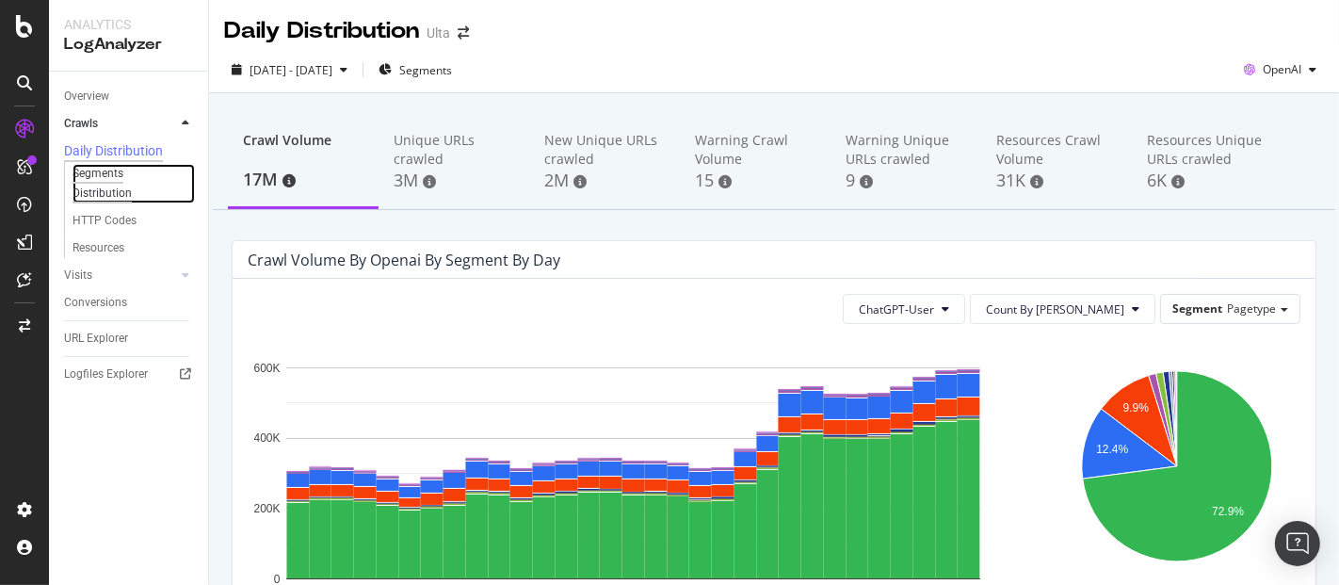
click at [100, 180] on div "Segments Distribution" at bounding box center [124, 184] width 105 height 40
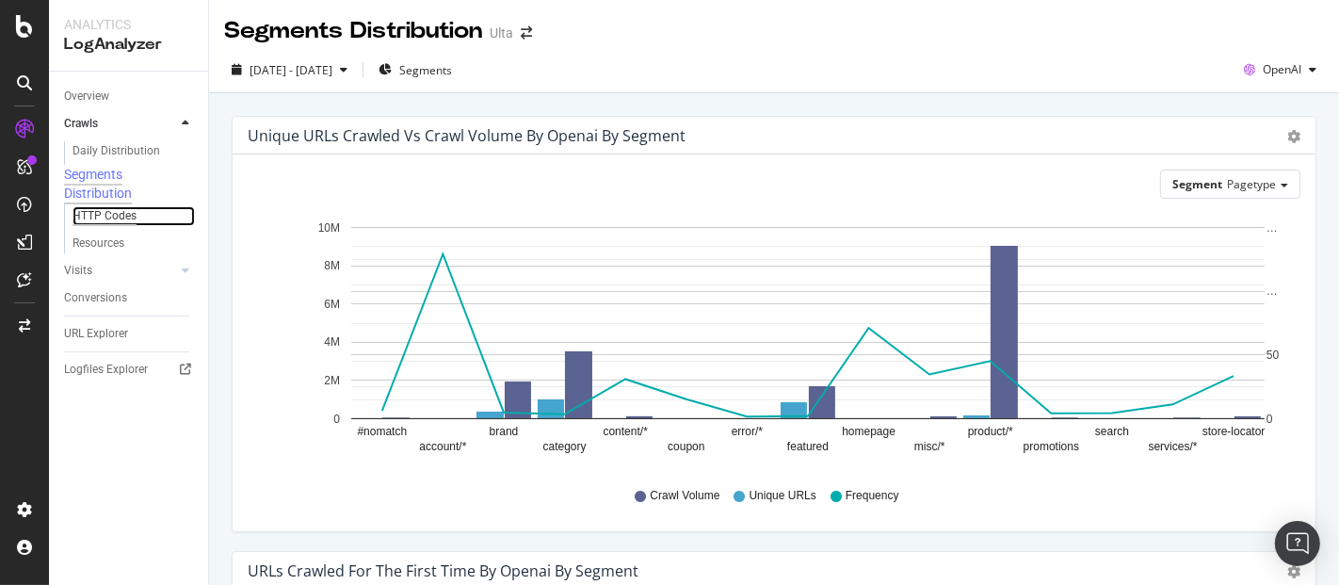
click at [88, 226] on div "HTTP Codes" at bounding box center [104, 216] width 64 height 20
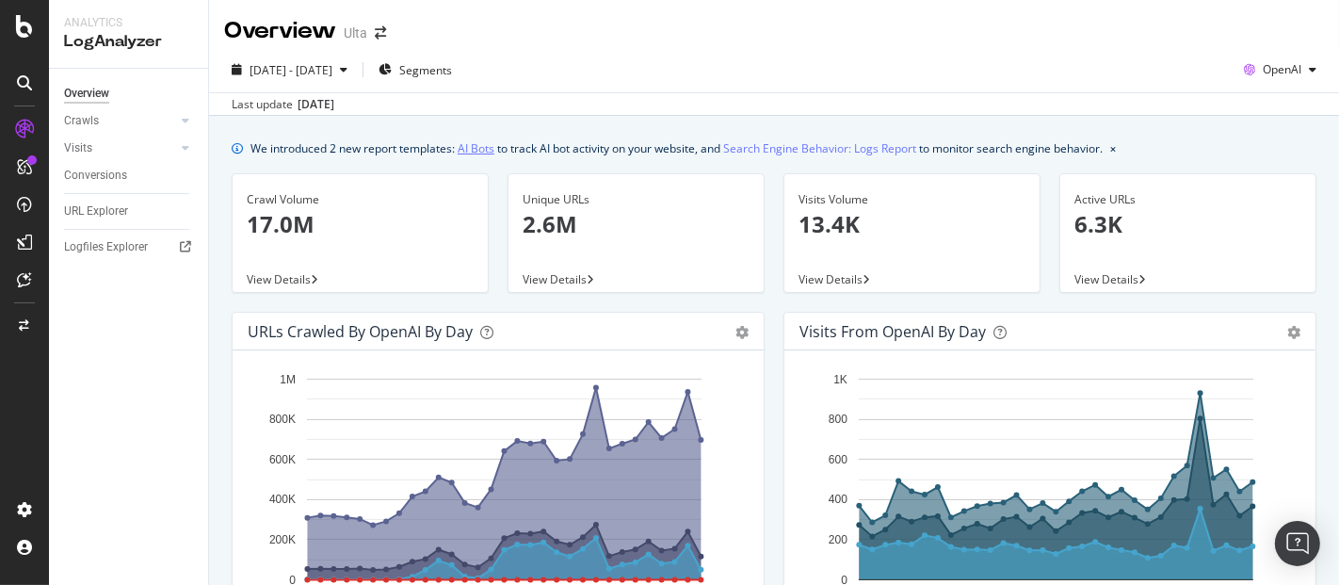
click at [478, 142] on link "AI Bots" at bounding box center [476, 148] width 37 height 20
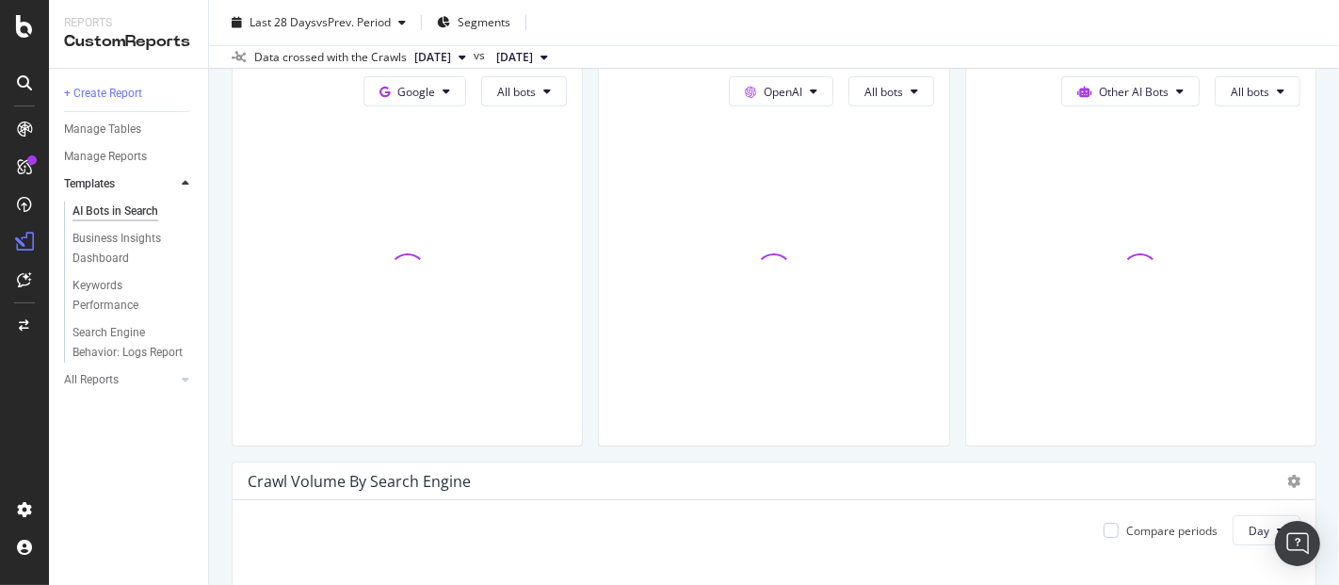
scroll to position [418, 0]
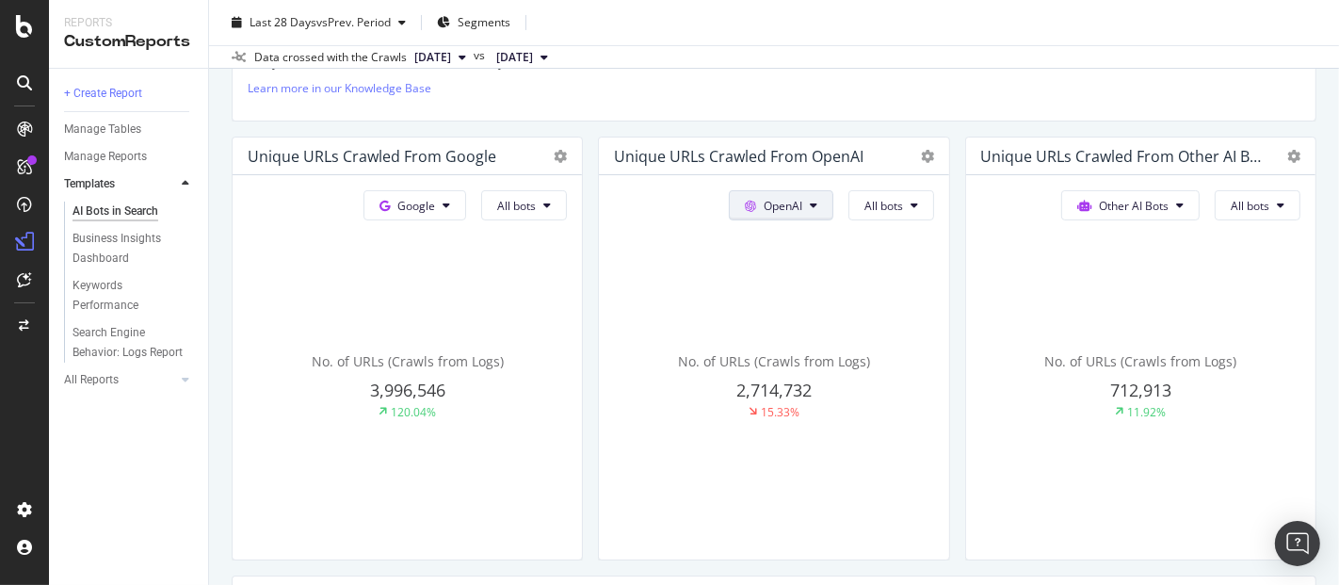
click at [791, 203] on span "OpenAI" at bounding box center [783, 206] width 39 height 16
click at [1169, 198] on button "Other AI Bots" at bounding box center [1130, 205] width 138 height 30
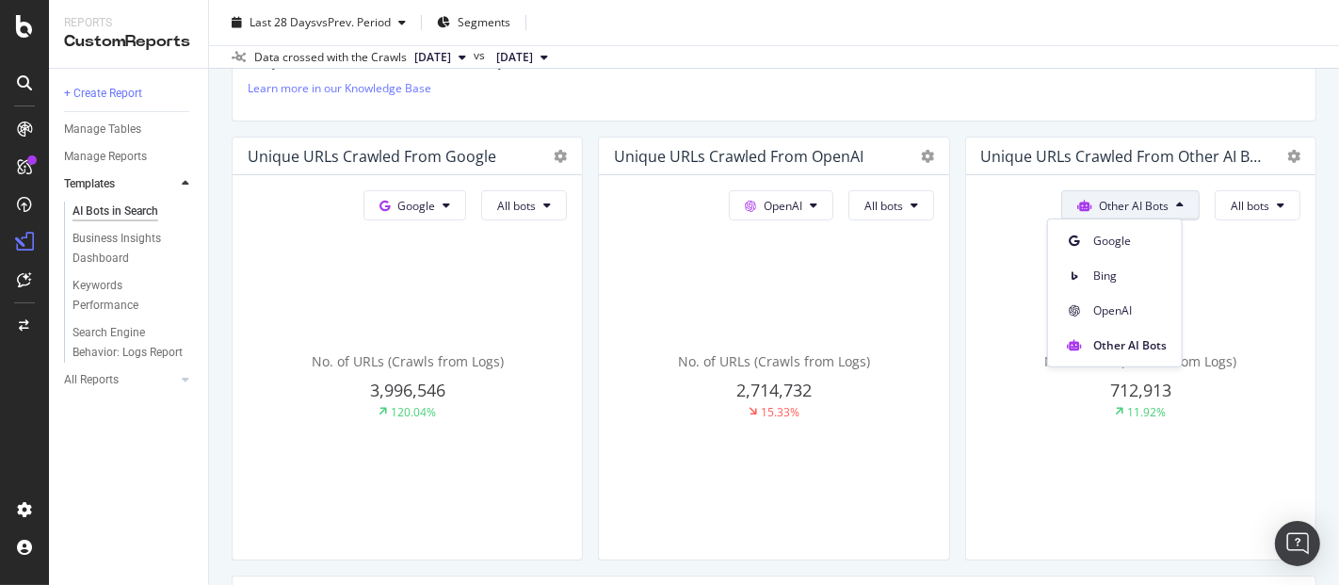
click at [1176, 200] on icon at bounding box center [1180, 205] width 8 height 11
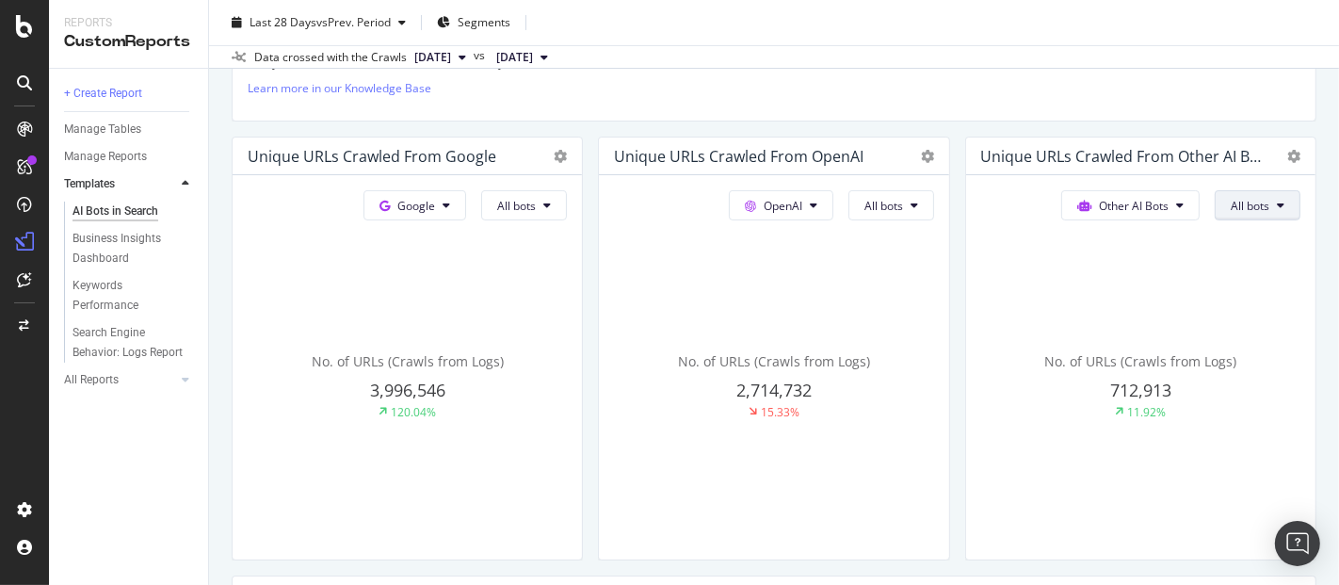
click at [1277, 200] on icon at bounding box center [1281, 205] width 8 height 11
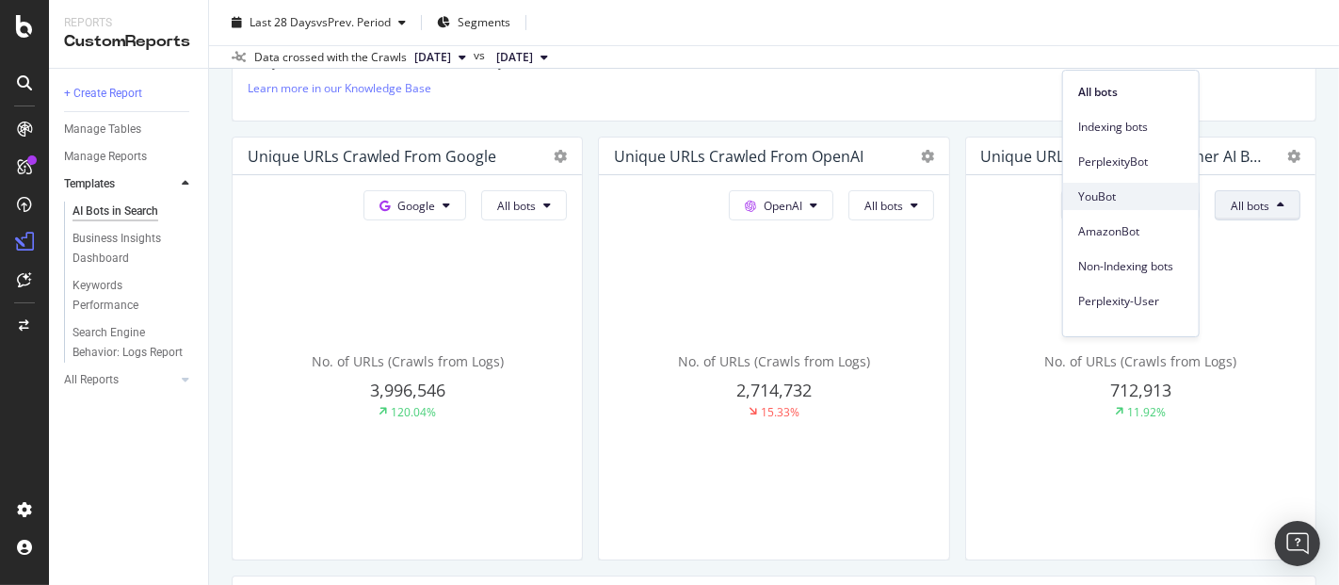
drag, startPoint x: 1268, startPoint y: 196, endPoint x: 1155, endPoint y: 202, distance: 113.2
click at [1164, 199] on body "Reports CustomReports + Create Report Manage Tables Manage Reports Templates AI…" at bounding box center [669, 292] width 1339 height 585
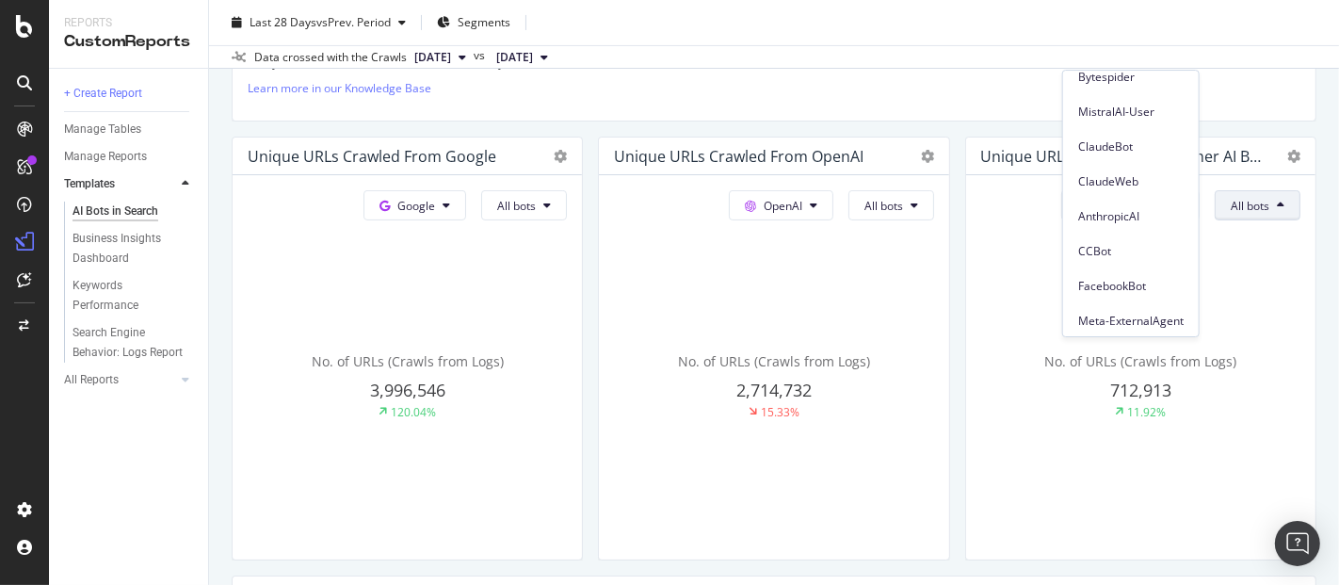
scroll to position [264, 0]
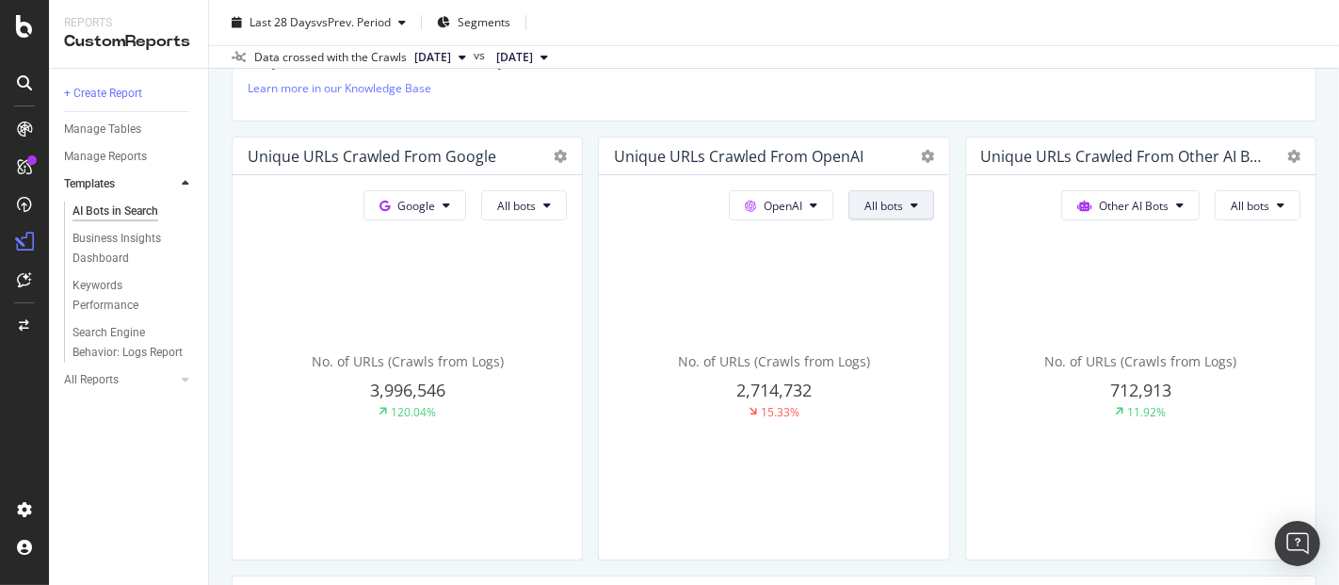
click at [910, 203] on icon at bounding box center [914, 205] width 8 height 11
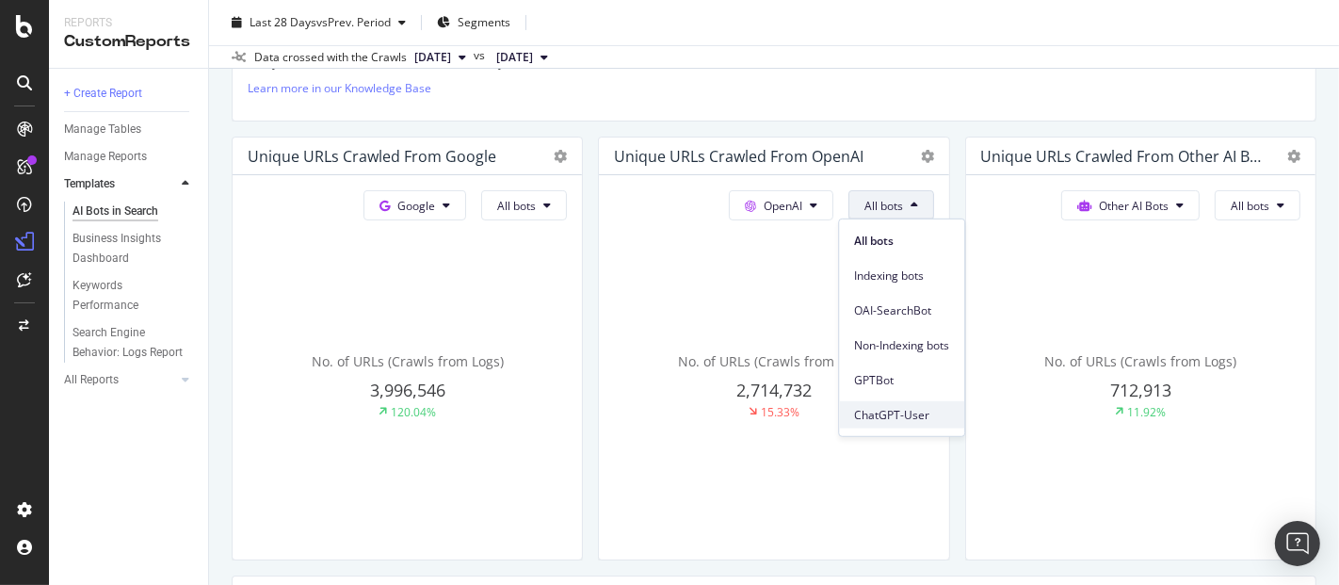
click at [885, 409] on span "ChatGPT-User" at bounding box center [901, 414] width 95 height 17
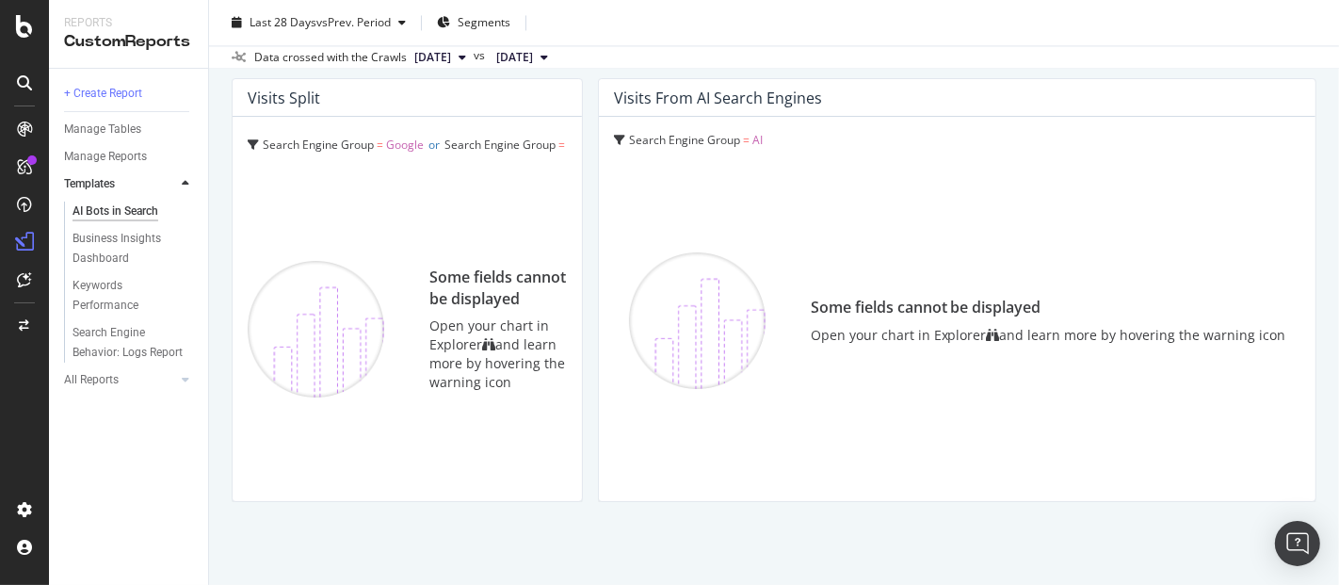
scroll to position [3391, 0]
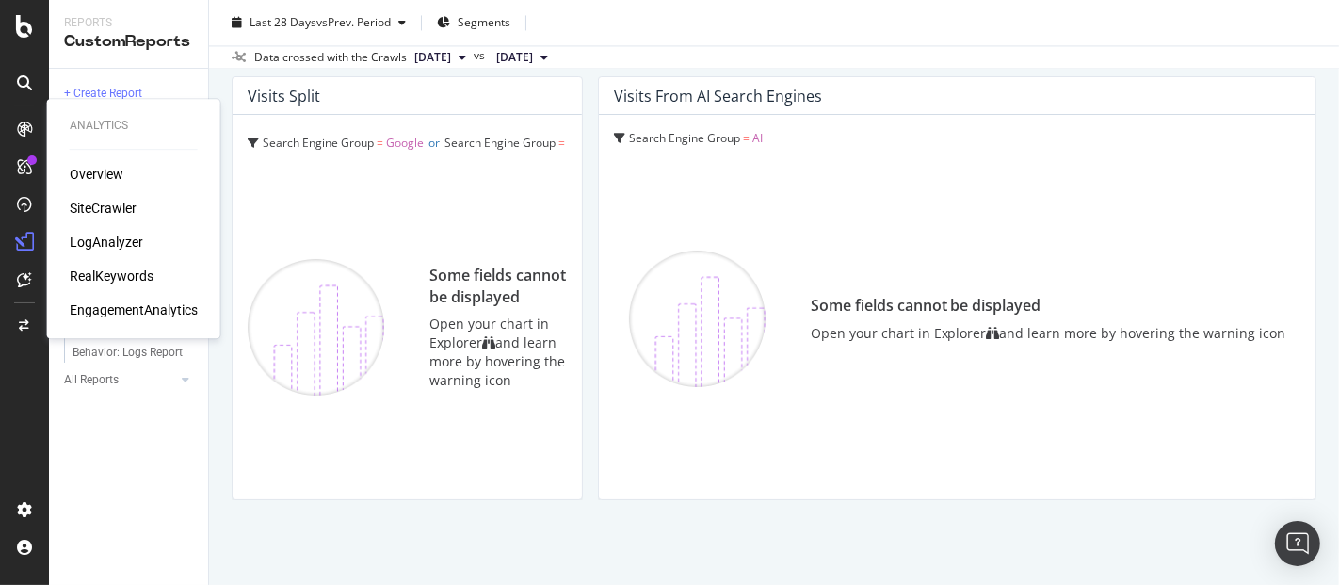
click at [111, 237] on div "LogAnalyzer" at bounding box center [106, 242] width 73 height 19
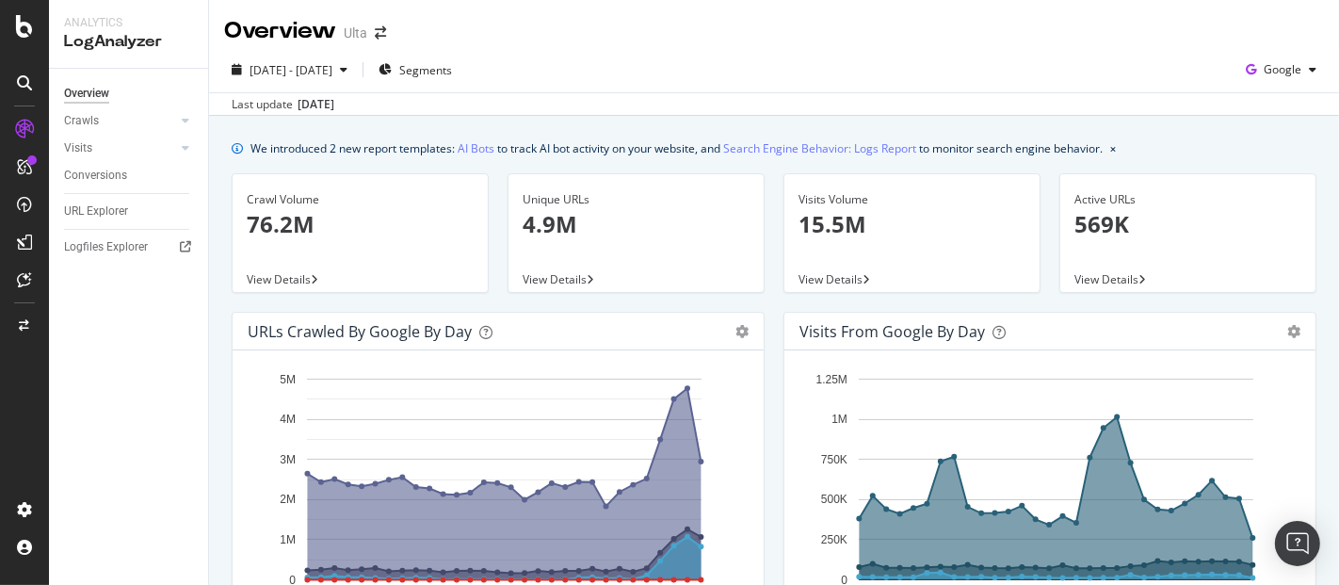
click at [1262, 53] on div "[DATE] - [DATE] Segments Google Last update [DATE]" at bounding box center [774, 81] width 1130 height 69
click at [188, 127] on div at bounding box center [185, 120] width 19 height 19
click at [659, 100] on div "Last update [DATE]" at bounding box center [774, 103] width 1130 height 23
click at [1270, 73] on span "Google" at bounding box center [1282, 69] width 38 height 16
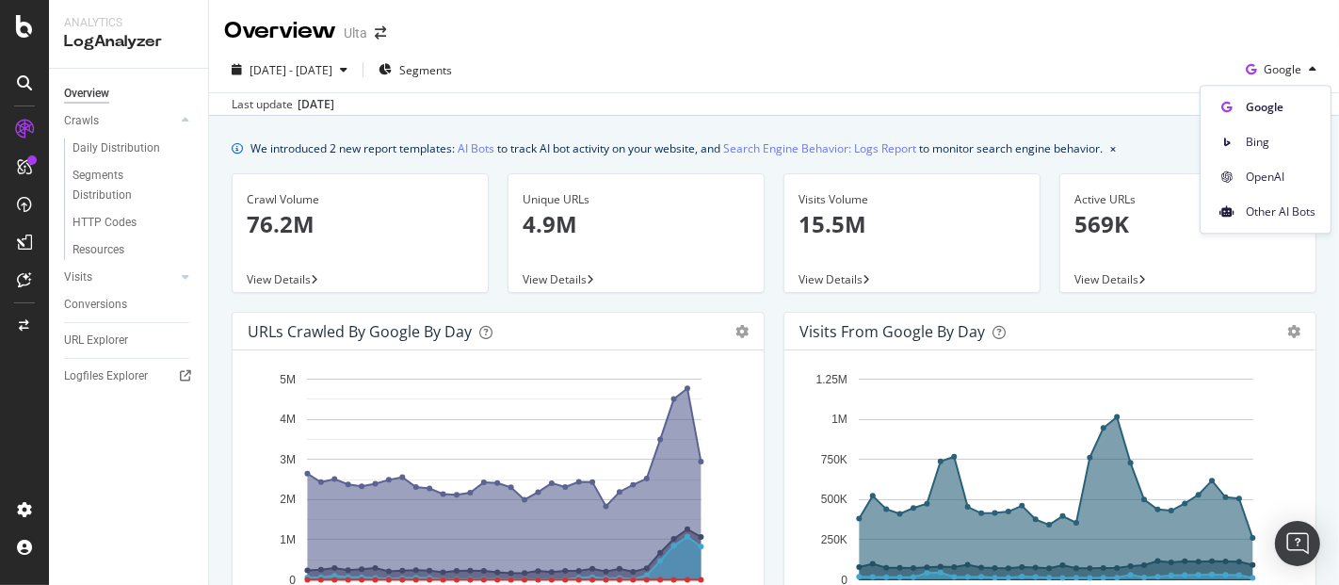
drag, startPoint x: 1278, startPoint y: 174, endPoint x: 702, endPoint y: 110, distance: 578.8
click at [1277, 174] on span "OpenAI" at bounding box center [1281, 177] width 70 height 17
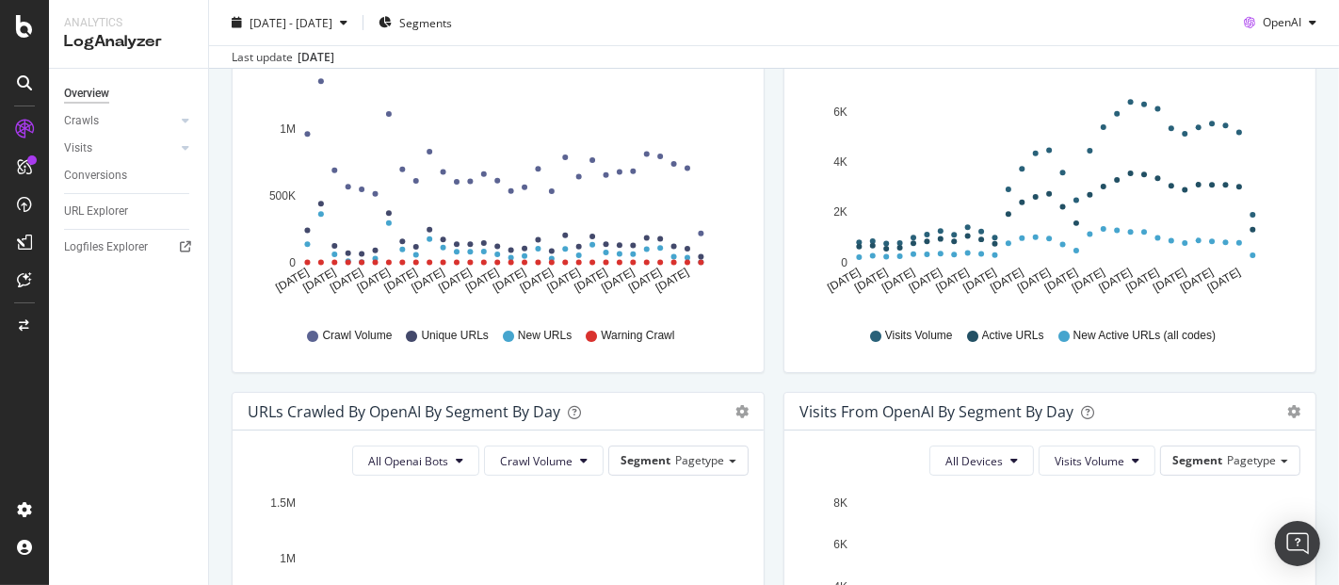
scroll to position [418, 0]
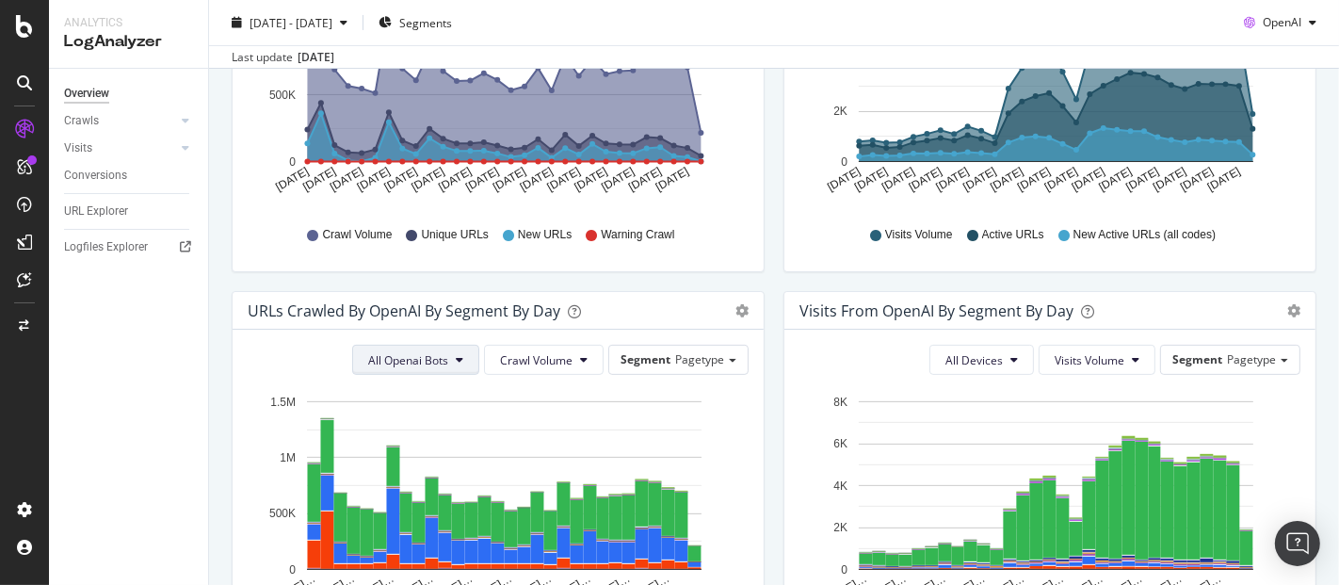
click at [442, 370] on button "All Openai Bots" at bounding box center [415, 360] width 127 height 30
click at [426, 504] on span "ChatGPT-User" at bounding box center [405, 500] width 82 height 17
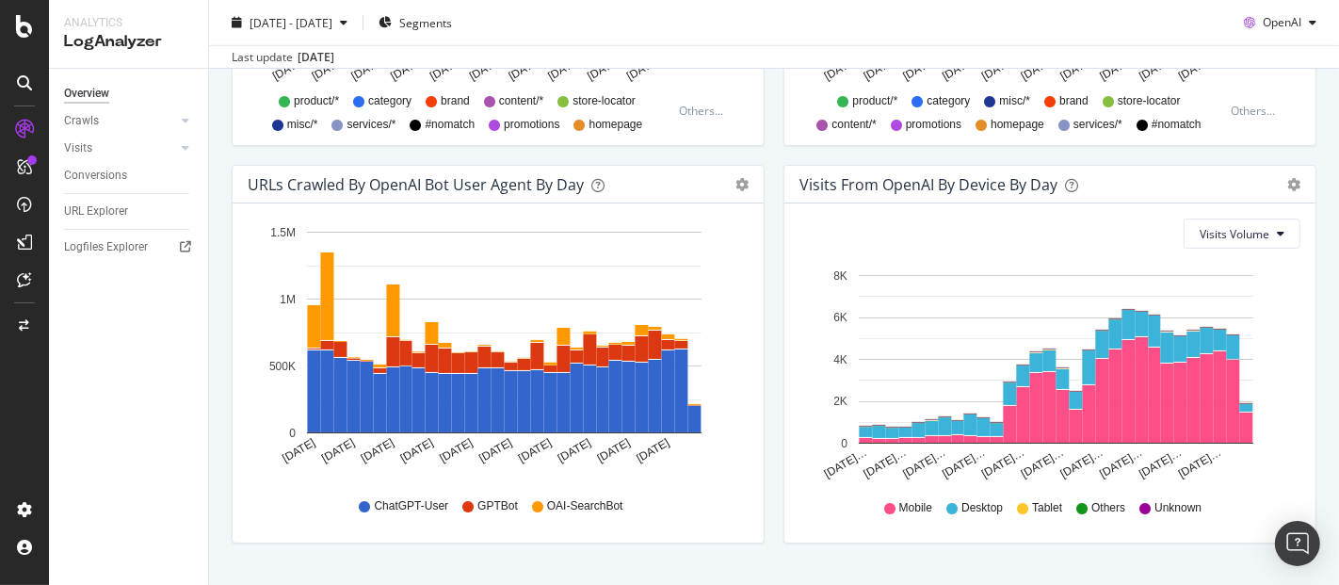
scroll to position [627, 0]
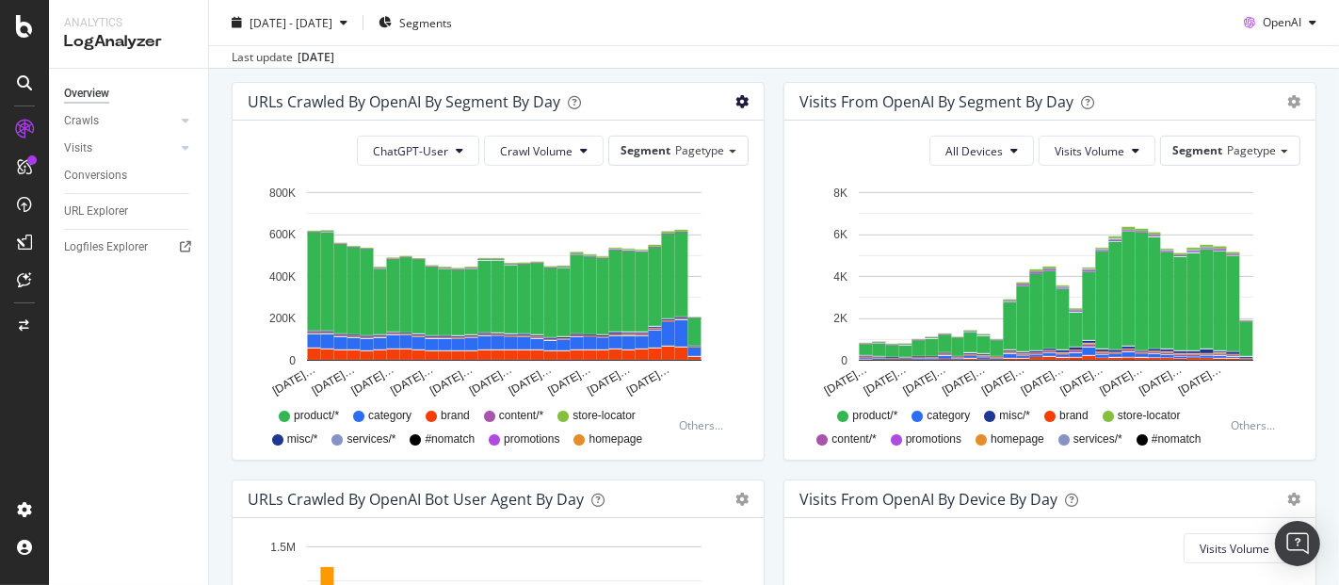
click at [739, 100] on icon "gear" at bounding box center [741, 101] width 13 height 13
click at [661, 126] on span "Timeline (by Value)" at bounding box center [685, 137] width 154 height 25
click at [572, 149] on button "Crawl Volume" at bounding box center [544, 151] width 120 height 30
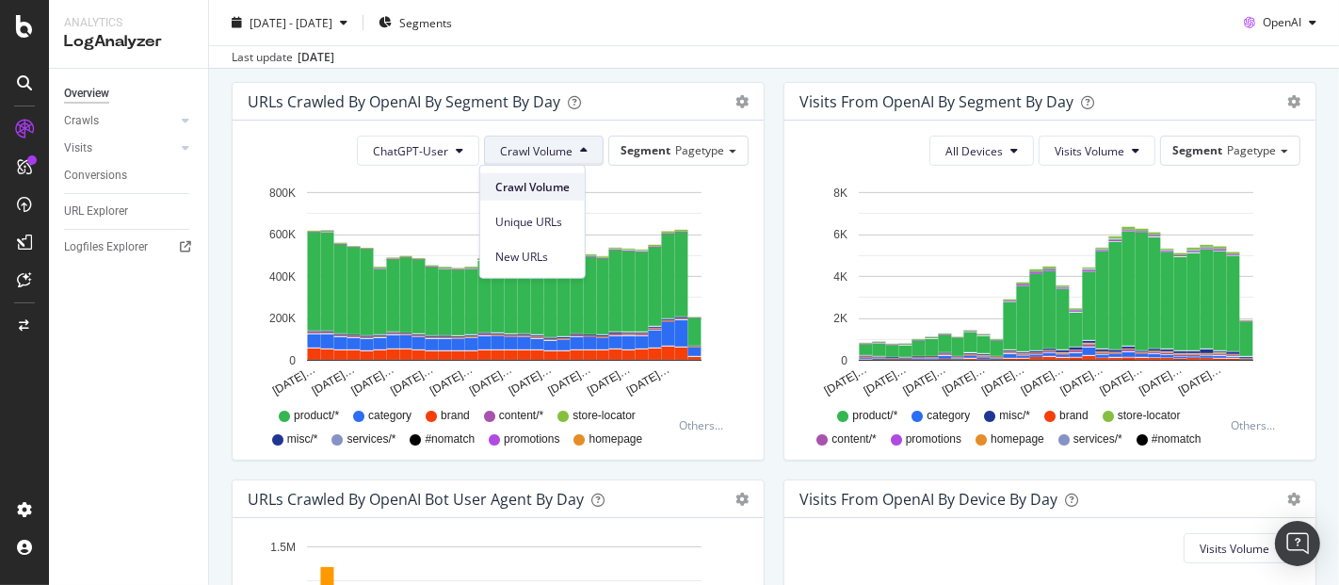
click at [546, 174] on div "Crawl Volume" at bounding box center [532, 186] width 105 height 27
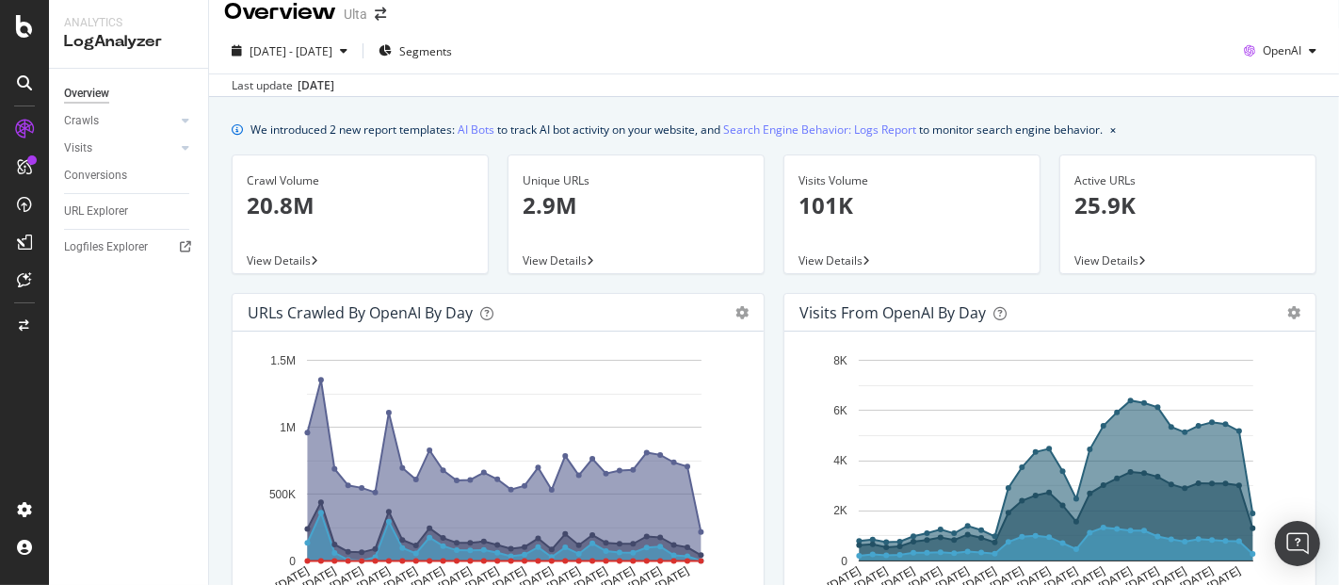
scroll to position [0, 0]
